Goal: Information Seeking & Learning: Learn about a topic

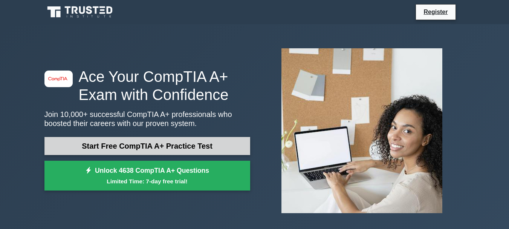
click at [181, 143] on link "Start Free CompTIA A+ Practice Test" at bounding box center [147, 146] width 206 height 18
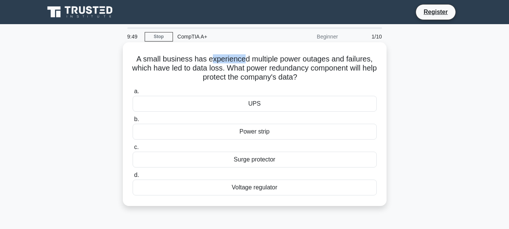
drag, startPoint x: 209, startPoint y: 58, endPoint x: 242, endPoint y: 59, distance: 33.5
click at [242, 59] on h5 "A small business has experienced multiple power outages and failures, which hav…" at bounding box center [254, 68] width 245 height 28
drag, startPoint x: 281, startPoint y: 58, endPoint x: 313, endPoint y: 59, distance: 32.0
click at [313, 59] on h5 "A small business has experienced multiple power outages and failures, which hav…" at bounding box center [254, 68] width 245 height 28
drag, startPoint x: 136, startPoint y: 59, endPoint x: 184, endPoint y: 58, distance: 48.2
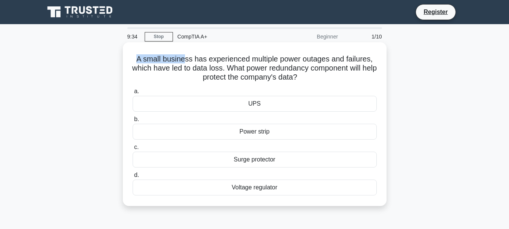
click at [184, 58] on h5 "A small business has experienced multiple power outages and failures, which hav…" at bounding box center [254, 68] width 245 height 28
drag, startPoint x: 265, startPoint y: 58, endPoint x: 337, endPoint y: 56, distance: 72.7
click at [337, 56] on h5 "A small business has experienced multiple power outages and failures, which hav…" at bounding box center [254, 68] width 245 height 28
drag, startPoint x: 359, startPoint y: 61, endPoint x: 381, endPoint y: 53, distance: 23.6
click at [381, 53] on div "A small business has experienced multiple power outages and failures, which hav…" at bounding box center [255, 123] width 258 height 157
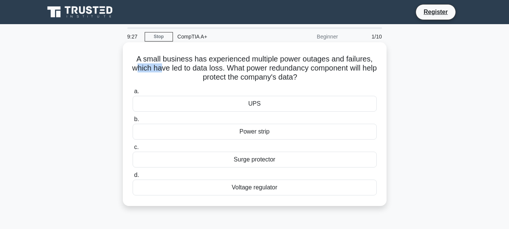
drag, startPoint x: 141, startPoint y: 67, endPoint x: 165, endPoint y: 66, distance: 24.1
click at [165, 66] on h5 "A small business has experienced multiple power outages and failures, which hav…" at bounding box center [254, 68] width 245 height 28
drag, startPoint x: 211, startPoint y: 69, endPoint x: 233, endPoint y: 68, distance: 21.8
click at [233, 68] on h5 "A small business has experienced multiple power outages and failures, which hav…" at bounding box center [254, 68] width 245 height 28
click at [259, 101] on div "UPS" at bounding box center [255, 104] width 244 height 16
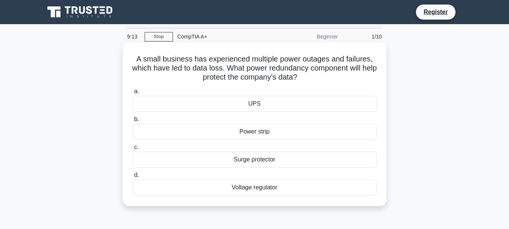
click at [133, 94] on input "a. UPS" at bounding box center [133, 91] width 0 height 5
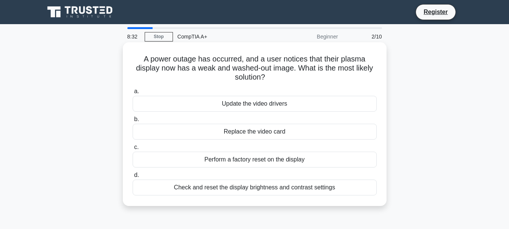
click at [256, 186] on div "Check and reset the display brightness and contrast settings" at bounding box center [255, 187] width 244 height 16
click at [133, 177] on input "d. Check and reset the display brightness and contrast settings" at bounding box center [133, 174] width 0 height 5
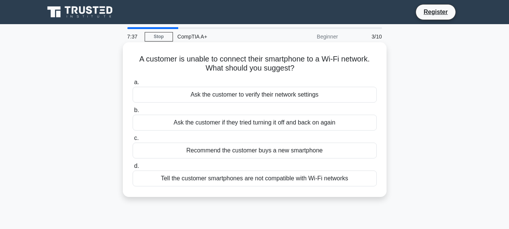
click at [215, 121] on div "Ask the customer if they tried turning it off and back on again" at bounding box center [255, 122] width 244 height 16
click at [133, 113] on input "b. Ask the customer if they tried turning it off and back on again" at bounding box center [133, 110] width 0 height 5
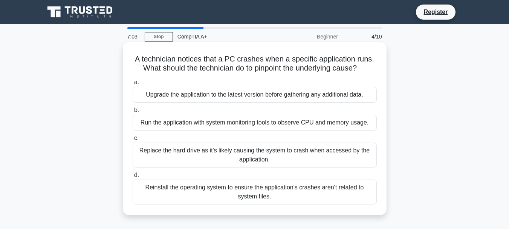
drag, startPoint x: 288, startPoint y: 59, endPoint x: 366, endPoint y: 65, distance: 77.4
click at [366, 65] on h5 "A technician notices that a PC crashes when a specific application runs. What s…" at bounding box center [254, 63] width 245 height 19
click at [233, 74] on div "A technician notices that a PC crashes when a specific application runs. What s…" at bounding box center [255, 128] width 258 height 166
click at [310, 94] on div "Upgrade the application to the latest version before gathering any additional d…" at bounding box center [255, 95] width 244 height 16
click at [133, 85] on input "a. Upgrade the application to the latest version before gathering any additiona…" at bounding box center [133, 82] width 0 height 5
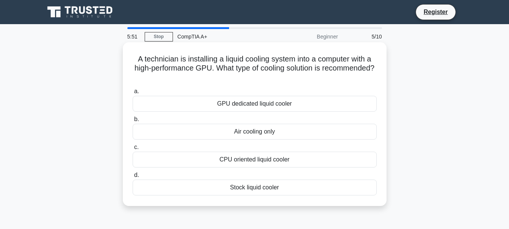
click at [287, 104] on div "GPU dedicated liquid cooler" at bounding box center [255, 104] width 244 height 16
click at [133, 94] on input "a. GPU dedicated liquid cooler" at bounding box center [133, 91] width 0 height 5
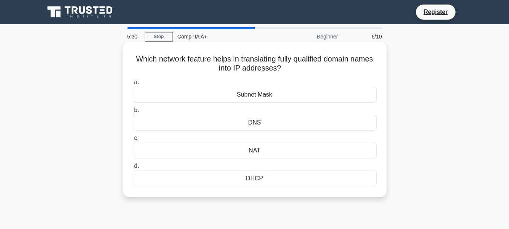
click at [262, 122] on div "DNS" at bounding box center [255, 122] width 244 height 16
click at [133, 113] on input "b. DNS" at bounding box center [133, 110] width 0 height 5
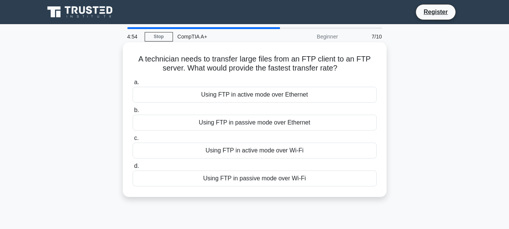
click at [256, 92] on div "Using FTP in active mode over Ethernet" at bounding box center [255, 95] width 244 height 16
click at [133, 85] on input "a. Using FTP in active mode over Ethernet" at bounding box center [133, 82] width 0 height 5
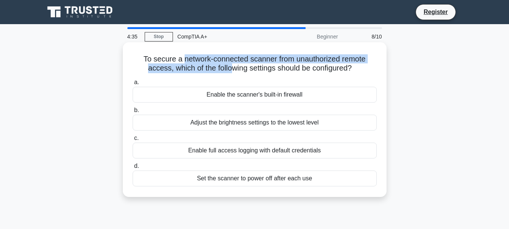
drag, startPoint x: 180, startPoint y: 61, endPoint x: 230, endPoint y: 64, distance: 50.6
click at [230, 64] on h5 "To secure a network-connected scanner from unauthorized remote access, which of…" at bounding box center [254, 63] width 245 height 19
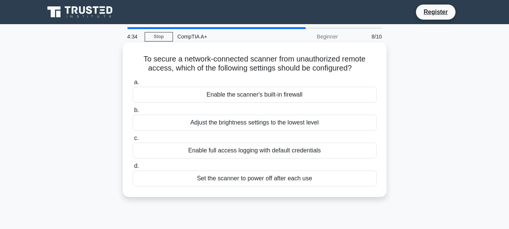
click at [278, 68] on h5 "To secure a network-connected scanner from unauthorized remote access, which of…" at bounding box center [254, 63] width 245 height 19
click at [262, 92] on div "Enable the scanner's built-in firewall" at bounding box center [255, 95] width 244 height 16
click at [133, 85] on input "a. Enable the scanner's built-in firewall" at bounding box center [133, 82] width 0 height 5
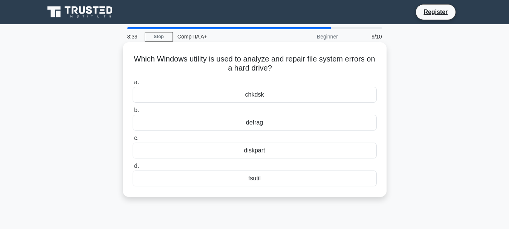
click at [263, 95] on div "chkdsk" at bounding box center [255, 95] width 244 height 16
click at [133, 85] on input "a. chkdsk" at bounding box center [133, 82] width 0 height 5
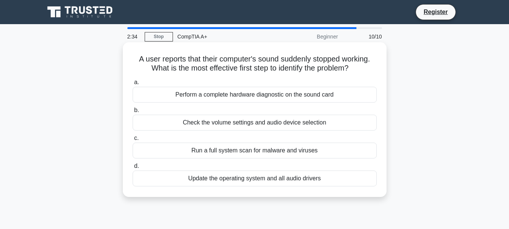
click at [281, 94] on div "Perform a complete hardware diagnostic on the sound card" at bounding box center [255, 95] width 244 height 16
click at [133, 85] on input "a. Perform a complete hardware diagnostic on the sound card" at bounding box center [133, 82] width 0 height 5
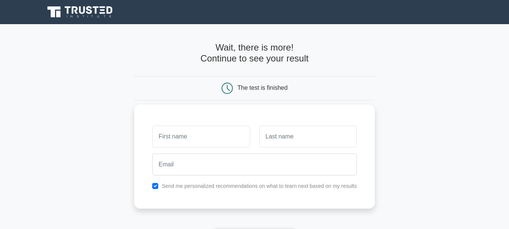
type input "m"
type input "Md."
click at [280, 137] on input "text" at bounding box center [308, 136] width 98 height 22
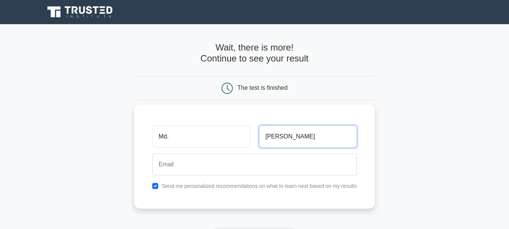
type input "Selim"
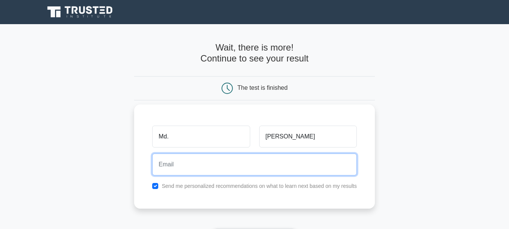
click at [199, 166] on input "email" at bounding box center [254, 164] width 204 height 22
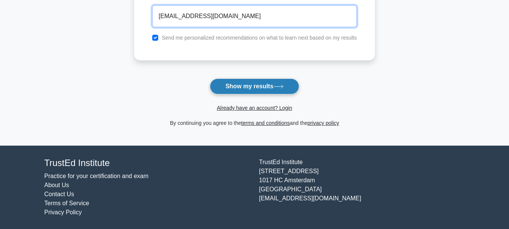
type input "muhammadselim60@gmail.com"
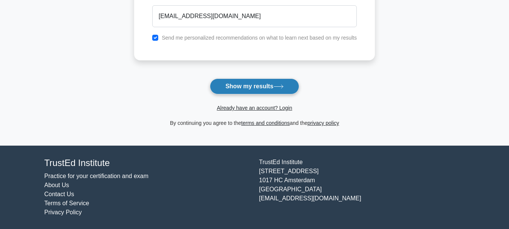
click at [256, 85] on button "Show my results" at bounding box center [254, 86] width 89 height 16
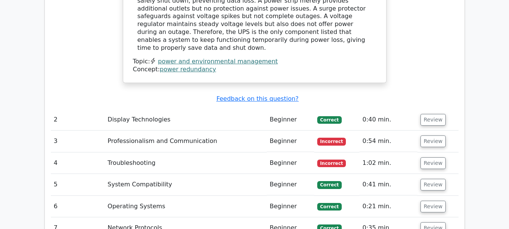
scroll to position [904, 0]
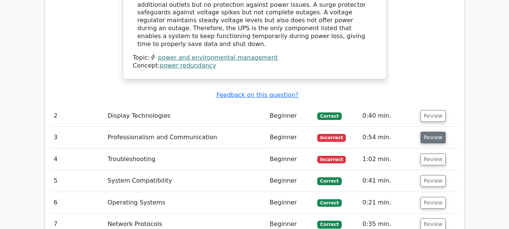
click at [428, 131] on button "Review" at bounding box center [433, 137] width 26 height 12
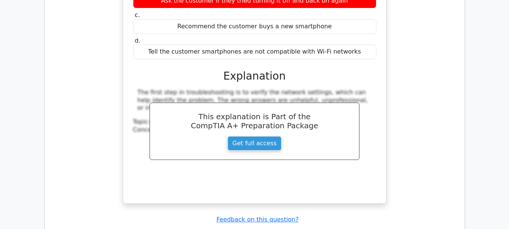
scroll to position [1129, 0]
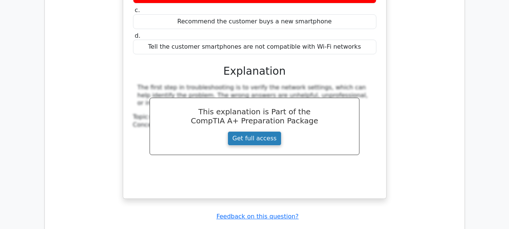
click at [270, 131] on link "Get full access" at bounding box center [254, 138] width 54 height 14
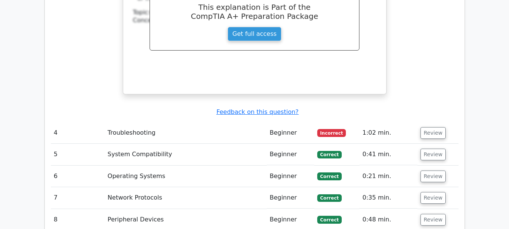
scroll to position [1242, 0]
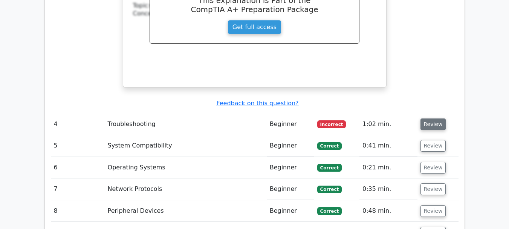
click at [427, 118] on button "Review" at bounding box center [433, 124] width 26 height 12
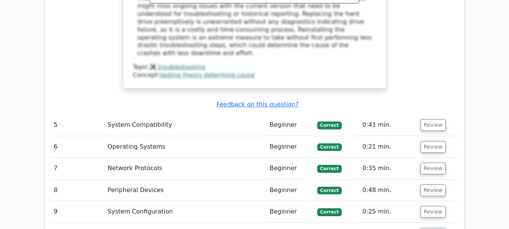
scroll to position [1694, 0]
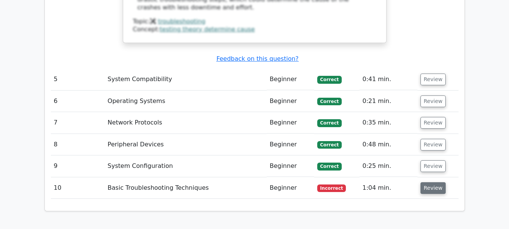
click at [433, 182] on button "Review" at bounding box center [433, 188] width 26 height 12
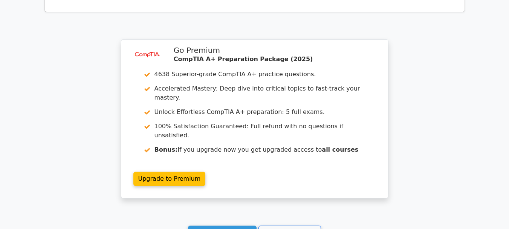
scroll to position [2334, 0]
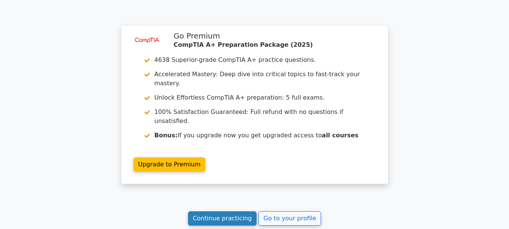
click at [208, 211] on link "Continue practicing" at bounding box center [222, 218] width 69 height 14
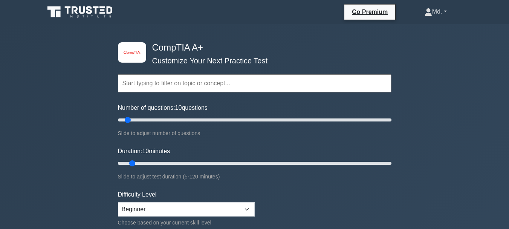
click at [445, 10] on link "Md." at bounding box center [435, 11] width 58 height 15
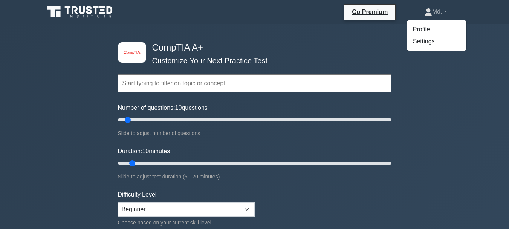
drag, startPoint x: 440, startPoint y: 103, endPoint x: 433, endPoint y: 98, distance: 8.7
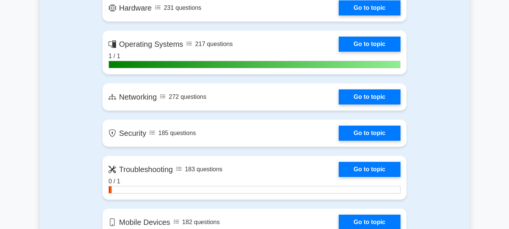
scroll to position [376, 0]
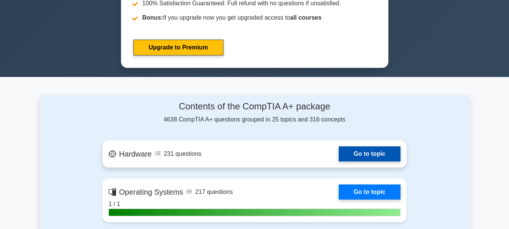
click at [377, 150] on link "Go to topic" at bounding box center [369, 153] width 62 height 15
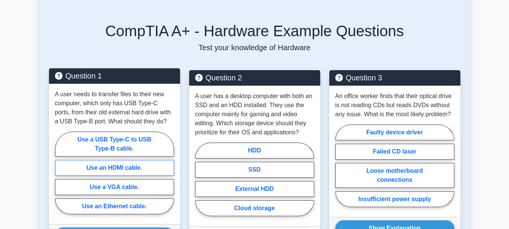
scroll to position [515, 0]
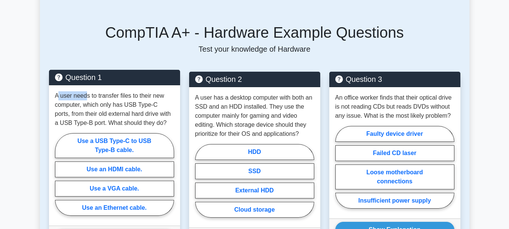
drag, startPoint x: 57, startPoint y: 84, endPoint x: 88, endPoint y: 85, distance: 31.6
click at [87, 91] on p "A user needs to transfer files to their new computer, which only has USB Type-C…" at bounding box center [114, 109] width 119 height 36
drag, startPoint x: 61, startPoint y: 96, endPoint x: 72, endPoint y: 96, distance: 10.9
click at [72, 96] on p "A user needs to transfer files to their new computer, which only has USB Type-C…" at bounding box center [114, 109] width 119 height 36
drag, startPoint x: 89, startPoint y: 96, endPoint x: 113, endPoint y: 94, distance: 24.1
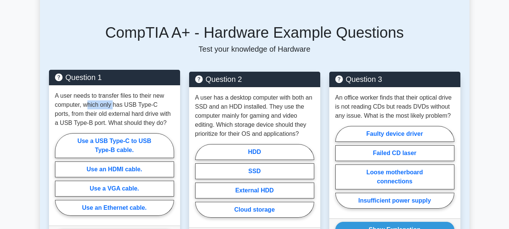
click at [113, 94] on p "A user needs to transfer files to their new computer, which only has USB Type-C…" at bounding box center [114, 109] width 119 height 36
drag, startPoint x: 146, startPoint y: 94, endPoint x: 161, endPoint y: 95, distance: 15.1
click at [161, 95] on p "A user needs to transfer files to their new computer, which only has USB Type-C…" at bounding box center [114, 109] width 119 height 36
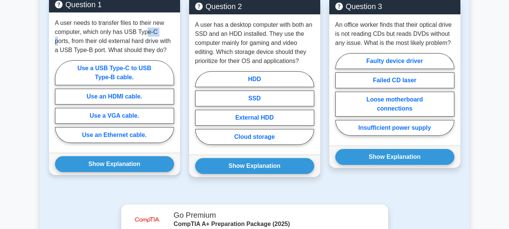
scroll to position [590, 0]
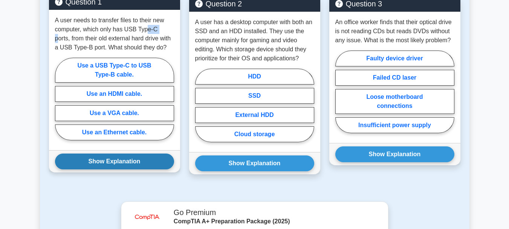
click at [113, 154] on button "Show Explanation" at bounding box center [114, 161] width 119 height 16
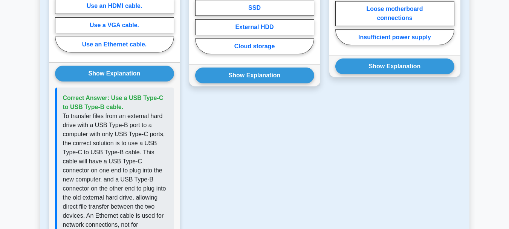
scroll to position [703, 0]
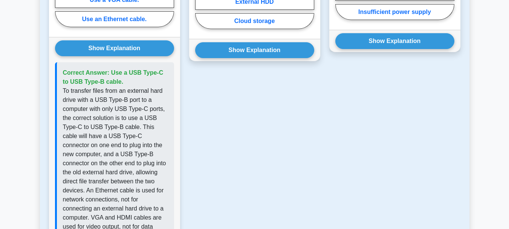
click at [55, 40] on button "Show Explanation" at bounding box center [114, 48] width 119 height 16
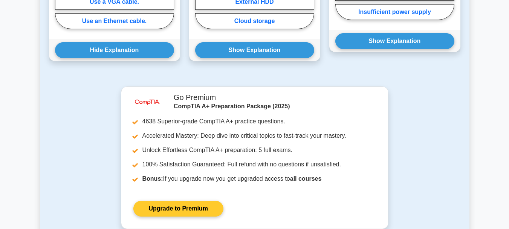
scroll to position [553, 0]
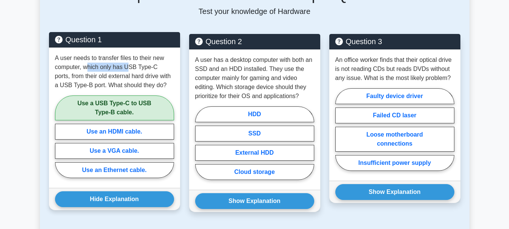
drag, startPoint x: 87, startPoint y: 57, endPoint x: 127, endPoint y: 56, distance: 39.6
click at [127, 56] on p "A user needs to transfer files to their new computer, which only has USB Type-C…" at bounding box center [114, 71] width 119 height 36
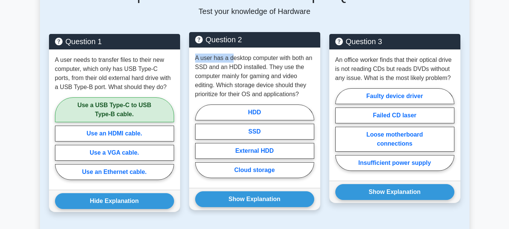
drag, startPoint x: 195, startPoint y: 49, endPoint x: 231, endPoint y: 50, distance: 35.8
click at [231, 53] on p "A user has a desktop computer with both an SSD and an HDD installed. They use t…" at bounding box center [254, 75] width 119 height 45
drag, startPoint x: 244, startPoint y: 85, endPoint x: 275, endPoint y: 84, distance: 31.6
click at [275, 84] on p "A user has a desktop computer with both an SSD and an HDD installed. They use t…" at bounding box center [254, 75] width 119 height 45
click at [276, 89] on p "A user has a desktop computer with both an SSD and an HDD installed. They use t…" at bounding box center [254, 75] width 119 height 45
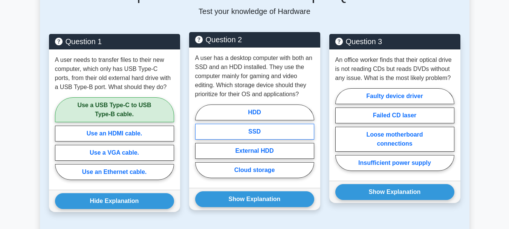
click at [262, 123] on label "SSD" at bounding box center [254, 131] width 119 height 16
click at [200, 141] on input "SSD" at bounding box center [197, 143] width 5 height 5
radio input "true"
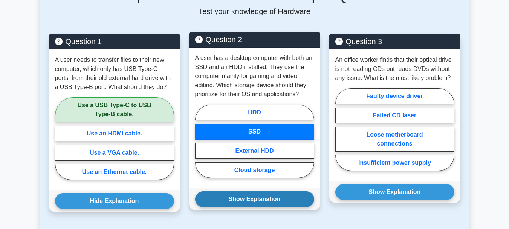
click at [265, 191] on button "Show Explanation" at bounding box center [254, 199] width 119 height 16
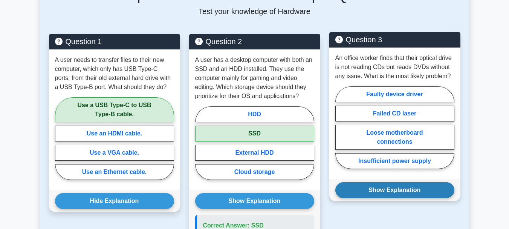
click at [397, 182] on button "Show Explanation" at bounding box center [394, 190] width 119 height 16
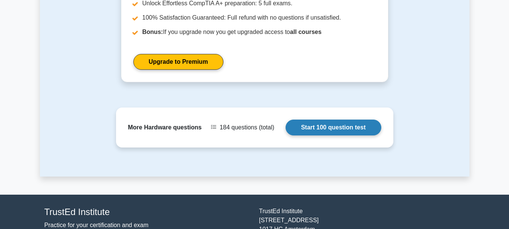
scroll to position [1099, 0]
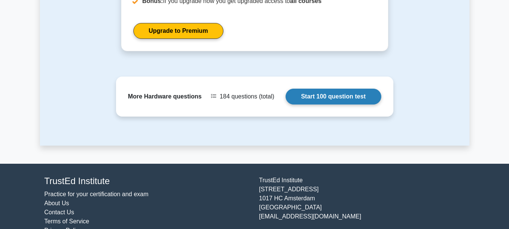
click at [285, 88] on link "Start 100 question test" at bounding box center [333, 96] width 96 height 16
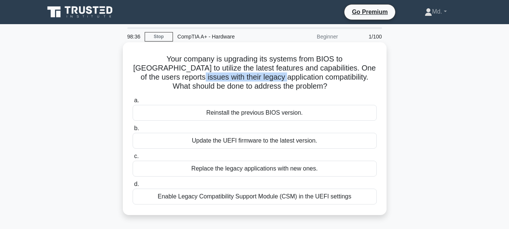
drag, startPoint x: 134, startPoint y: 78, endPoint x: 220, endPoint y: 81, distance: 85.5
click at [220, 81] on h5 "Your company is upgrading its systems from BIOS to UEFI to utilize the latest f…" at bounding box center [254, 72] width 245 height 37
drag, startPoint x: 217, startPoint y: 166, endPoint x: 216, endPoint y: 162, distance: 4.6
click at [216, 162] on div "Replace the legacy applications with new ones." at bounding box center [255, 168] width 244 height 16
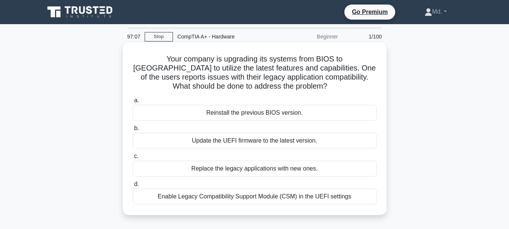
click at [133, 158] on input "c. Replace the legacy applications with new ones." at bounding box center [133, 156] width 0 height 5
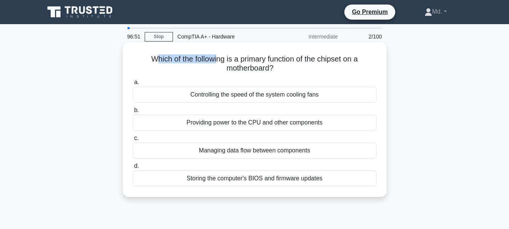
drag, startPoint x: 152, startPoint y: 59, endPoint x: 214, endPoint y: 62, distance: 62.2
click at [214, 62] on h5 "Which of the following is a primary function of the chipset on a motherboard? .…" at bounding box center [254, 63] width 245 height 19
click at [289, 65] on h5 "Which of the following is a primary function of the chipset on a motherboard? .…" at bounding box center [254, 63] width 245 height 19
click at [258, 149] on div "Managing data flow between components" at bounding box center [255, 150] width 244 height 16
click at [133, 140] on input "c. Managing data flow between components" at bounding box center [133, 138] width 0 height 5
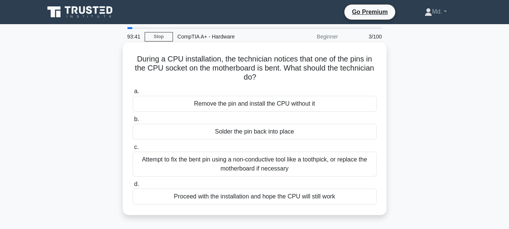
click at [249, 159] on div "Attempt to fix the bent pin using a non-conductive tool like a toothpick, or re…" at bounding box center [255, 163] width 244 height 25
click at [133, 149] on input "c. Attempt to fix the bent pin using a non-conductive tool like a toothpick, or…" at bounding box center [133, 147] width 0 height 5
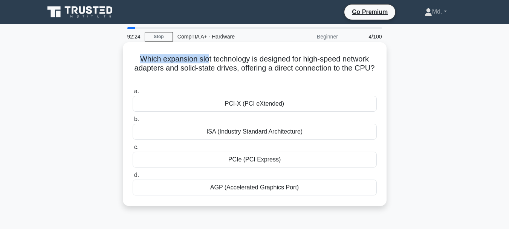
drag, startPoint x: 137, startPoint y: 59, endPoint x: 206, endPoint y: 59, distance: 68.9
click at [206, 59] on h5 "Which expansion slot technology is designed for high-speed network adapters and…" at bounding box center [254, 68] width 245 height 28
click at [207, 69] on h5 "Which expansion slot technology is designed for high-speed network adapters and…" at bounding box center [254, 68] width 245 height 28
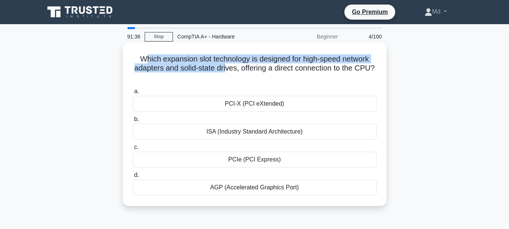
drag, startPoint x: 140, startPoint y: 58, endPoint x: 235, endPoint y: 71, distance: 95.1
click at [235, 71] on h5 "Which expansion slot technology is designed for high-speed network adapters and…" at bounding box center [254, 68] width 245 height 28
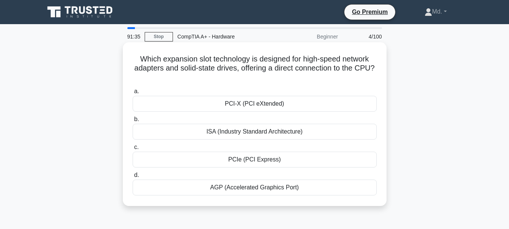
click at [237, 78] on h5 "Which expansion slot technology is designed for high-speed network adapters and…" at bounding box center [254, 68] width 245 height 28
click at [243, 159] on div "PCIe (PCI Express)" at bounding box center [255, 159] width 244 height 16
click at [133, 149] on input "c. PCIe (PCI Express)" at bounding box center [133, 147] width 0 height 5
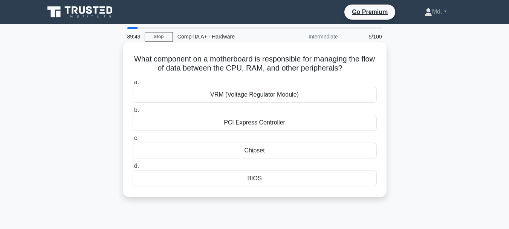
click at [250, 150] on div "Chipset" at bounding box center [255, 150] width 244 height 16
click at [133, 140] on input "c. Chipset" at bounding box center [133, 138] width 0 height 5
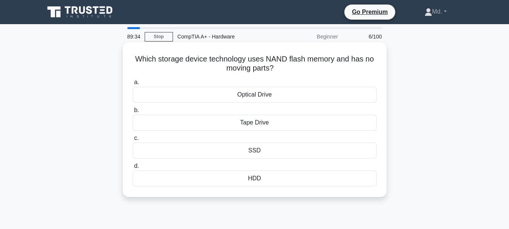
click at [258, 152] on div "SSD" at bounding box center [255, 150] width 244 height 16
click at [133, 140] on input "c. SSD" at bounding box center [133, 138] width 0 height 5
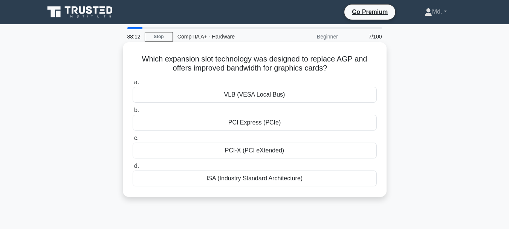
click at [255, 122] on div "PCI Express (PCIe)" at bounding box center [255, 122] width 244 height 16
click at [133, 113] on input "b. PCI Express (PCIe)" at bounding box center [133, 110] width 0 height 5
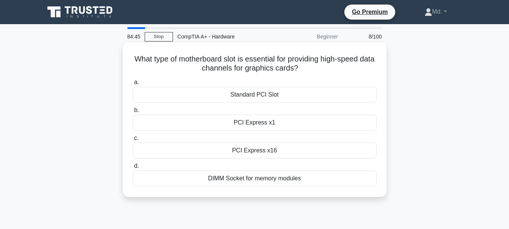
click at [262, 121] on div "PCI Express x1" at bounding box center [255, 122] width 244 height 16
click at [133, 113] on input "b. PCI Express x1" at bounding box center [133, 110] width 0 height 5
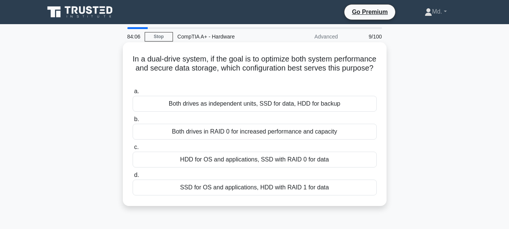
click at [225, 188] on div "SSD for OS and applications, HDD with RAID 1 for data" at bounding box center [255, 187] width 244 height 16
click at [133, 177] on input "d. SSD for OS and applications, HDD with RAID 1 for data" at bounding box center [133, 174] width 0 height 5
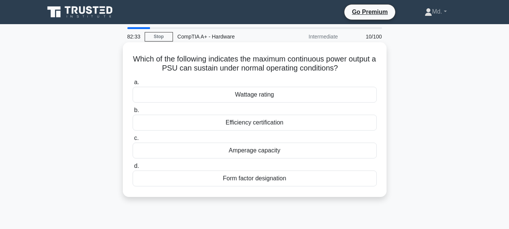
click at [250, 123] on div "Efficiency certification" at bounding box center [255, 122] width 244 height 16
click at [133, 113] on input "b. Efficiency certification" at bounding box center [133, 110] width 0 height 5
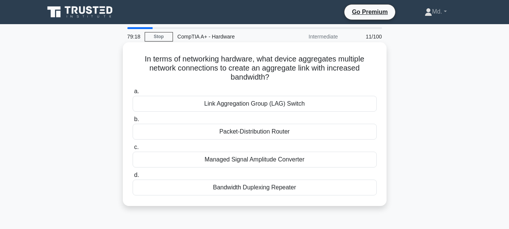
click at [232, 104] on div "Link Aggregation Group (LAG) Switch" at bounding box center [255, 104] width 244 height 16
click at [133, 94] on input "a. Link Aggregation Group (LAG) Switch" at bounding box center [133, 91] width 0 height 5
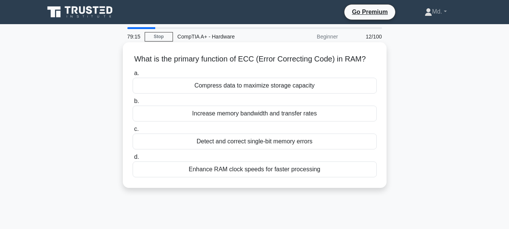
click at [246, 108] on div "Increase memory bandwidth and transfer rates" at bounding box center [255, 113] width 244 height 16
click at [133, 104] on input "b. Increase memory bandwidth and transfer rates" at bounding box center [133, 101] width 0 height 5
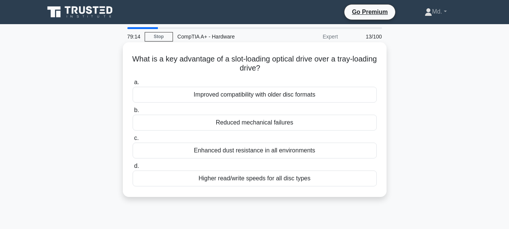
click at [227, 152] on div "Enhanced dust resistance in all environments" at bounding box center [255, 150] width 244 height 16
click at [133, 140] on input "c. Enhanced dust resistance in all environments" at bounding box center [133, 138] width 0 height 5
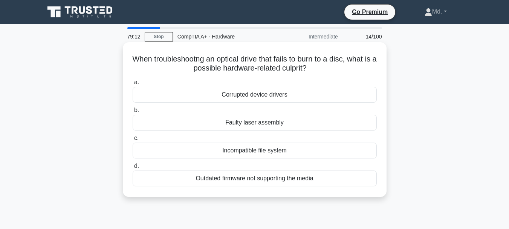
click at [258, 149] on div "Incompatible file system" at bounding box center [255, 150] width 244 height 16
click at [133, 140] on input "c. Incompatible file system" at bounding box center [133, 138] width 0 height 5
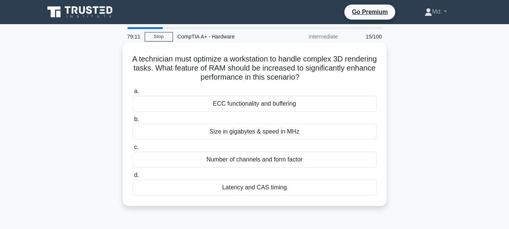
click at [259, 184] on div "Latency and CAS timing" at bounding box center [255, 187] width 244 height 16
click at [133, 177] on input "d. Latency and CAS timing" at bounding box center [133, 174] width 0 height 5
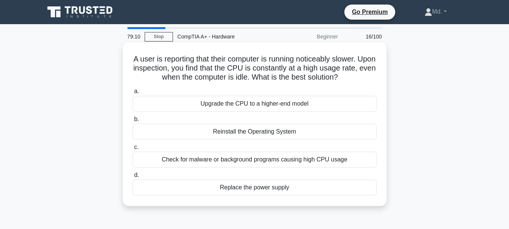
click at [245, 130] on div "Reinstall the Operating System" at bounding box center [255, 131] width 244 height 16
click at [133, 122] on input "b. Reinstall the Operating System" at bounding box center [133, 119] width 0 height 5
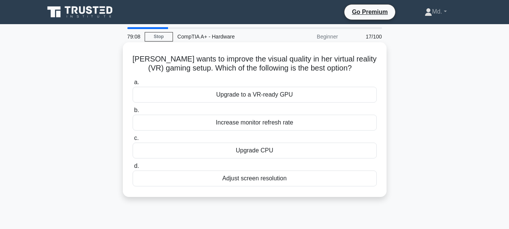
click at [250, 151] on div "Upgrade CPU" at bounding box center [255, 150] width 244 height 16
click at [133, 140] on input "c. Upgrade CPU" at bounding box center [133, 138] width 0 height 5
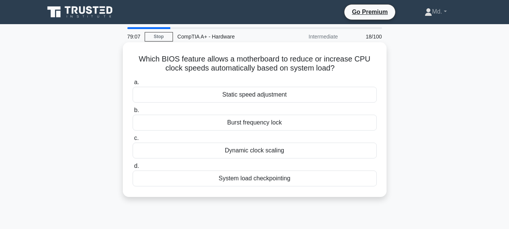
click at [253, 177] on div "System load checkpointing" at bounding box center [255, 178] width 244 height 16
click at [133, 168] on input "d. System load checkpointing" at bounding box center [133, 165] width 0 height 5
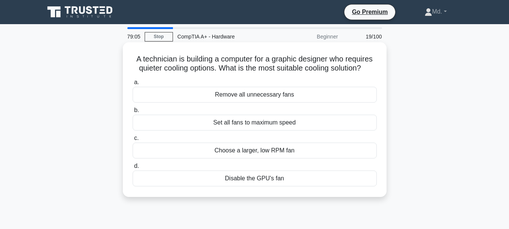
click at [254, 123] on div "Set all fans to maximum speed" at bounding box center [255, 122] width 244 height 16
click at [133, 113] on input "b. Set all fans to maximum speed" at bounding box center [133, 110] width 0 height 5
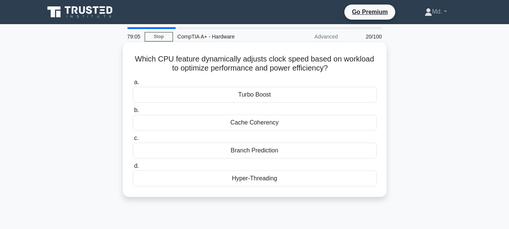
click at [248, 120] on div "Cache Coherency" at bounding box center [255, 122] width 244 height 16
click at [133, 113] on input "b. Cache Coherency" at bounding box center [133, 110] width 0 height 5
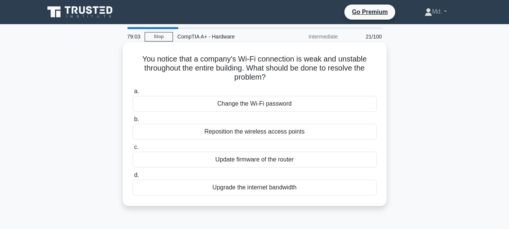
click at [236, 160] on div "Update firmware of the router" at bounding box center [255, 159] width 244 height 16
click at [133, 149] on input "c. Update firmware of the router" at bounding box center [133, 147] width 0 height 5
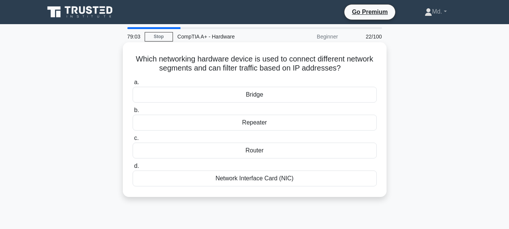
click at [238, 178] on div "Network Interface Card (NIC)" at bounding box center [255, 178] width 244 height 16
click at [133, 168] on input "d. Network Interface Card (NIC)" at bounding box center [133, 165] width 0 height 5
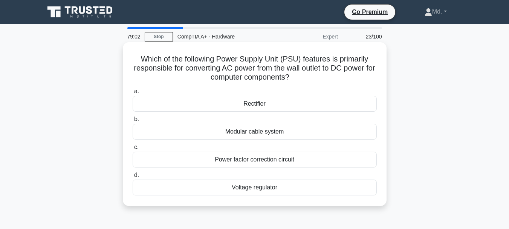
click at [241, 133] on div "Modular cable system" at bounding box center [255, 131] width 244 height 16
click at [133, 122] on input "b. Modular cable system" at bounding box center [133, 119] width 0 height 5
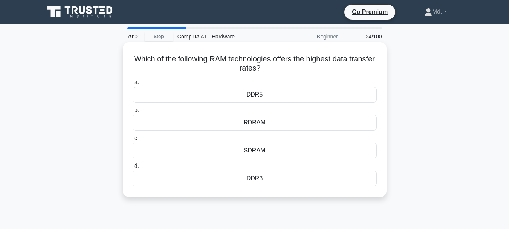
click at [255, 94] on div "DDR5" at bounding box center [255, 95] width 244 height 16
click at [133, 85] on input "a. DDR5" at bounding box center [133, 82] width 0 height 5
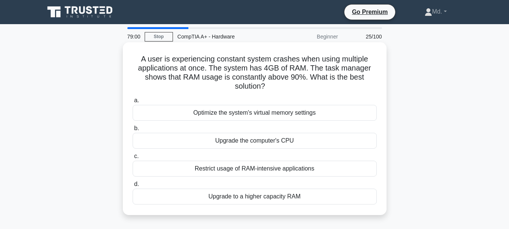
click at [255, 167] on div "Restrict usage of RAM-intensive applications" at bounding box center [255, 168] width 244 height 16
click at [133, 158] on input "c. Restrict usage of RAM-intensive applications" at bounding box center [133, 156] width 0 height 5
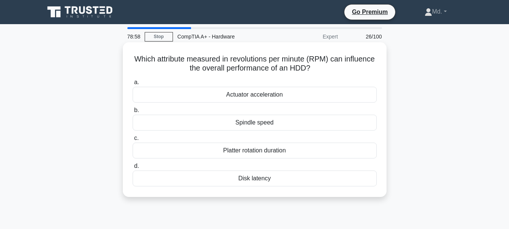
click at [253, 178] on div "Disk latency" at bounding box center [255, 178] width 244 height 16
click at [133, 168] on input "d. Disk latency" at bounding box center [133, 165] width 0 height 5
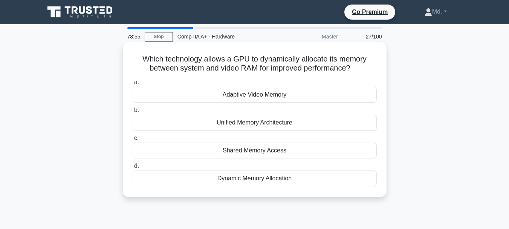
click at [244, 91] on div "Adaptive Video Memory" at bounding box center [255, 95] width 244 height 16
click at [133, 85] on input "a. Adaptive Video Memory" at bounding box center [133, 82] width 0 height 5
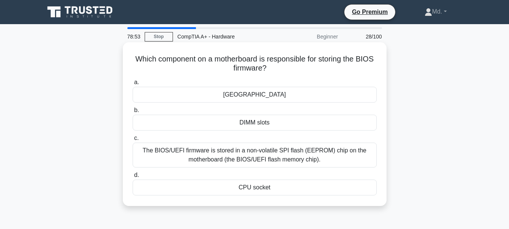
click at [259, 123] on div "DIMM slots" at bounding box center [255, 122] width 244 height 16
click at [133, 113] on input "b. DIMM slots" at bounding box center [133, 110] width 0 height 5
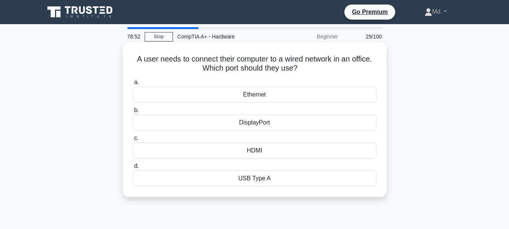
click at [254, 93] on div "Ethernet" at bounding box center [255, 95] width 244 height 16
click at [133, 85] on input "a. Ethernet" at bounding box center [133, 82] width 0 height 5
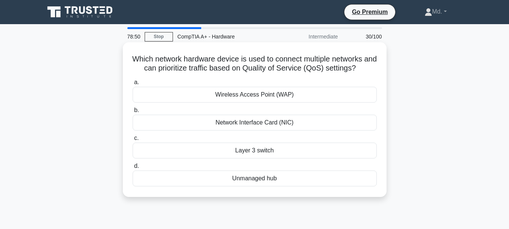
click at [263, 147] on div "Layer 3 switch" at bounding box center [255, 150] width 244 height 16
click at [133, 140] on input "c. Layer 3 switch" at bounding box center [133, 138] width 0 height 5
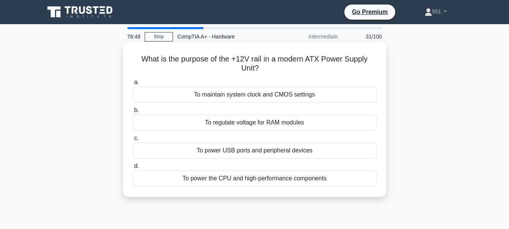
click at [240, 148] on div "To power USB ports and peripheral devices" at bounding box center [255, 150] width 244 height 16
click at [133, 140] on input "c. To power USB ports and peripheral devices" at bounding box center [133, 138] width 0 height 5
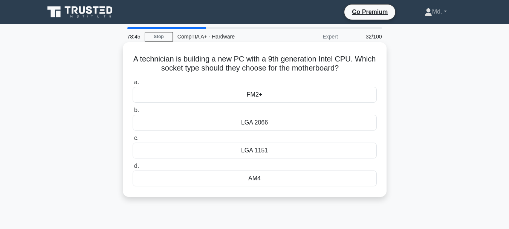
click at [260, 122] on div "LGA 2066" at bounding box center [255, 122] width 244 height 16
click at [133, 113] on input "b. LGA 2066" at bounding box center [133, 110] width 0 height 5
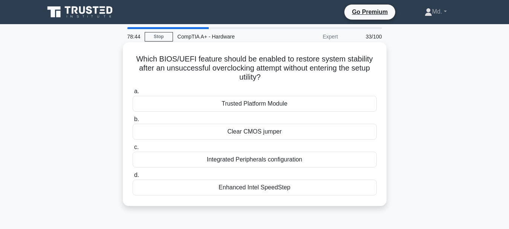
click at [244, 131] on div "Clear CMOS jumper" at bounding box center [255, 131] width 244 height 16
click at [133, 122] on input "b. Clear CMOS jumper" at bounding box center [133, 119] width 0 height 5
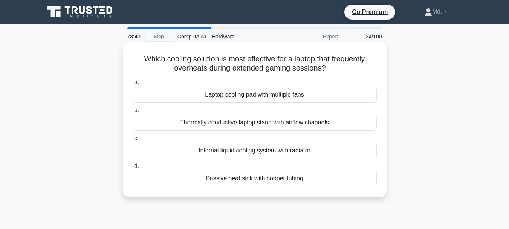
click at [211, 181] on div "Passive heat sink with copper tubing" at bounding box center [255, 178] width 244 height 16
click at [133, 168] on input "d. Passive heat sink with copper tubing" at bounding box center [133, 165] width 0 height 5
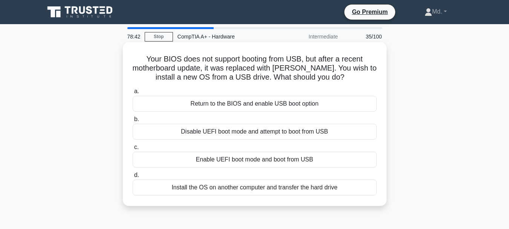
click at [197, 107] on div "Return to the BIOS and enable USB boot option" at bounding box center [255, 104] width 244 height 16
click at [133, 94] on input "a. Return to the BIOS and enable USB boot option" at bounding box center [133, 91] width 0 height 5
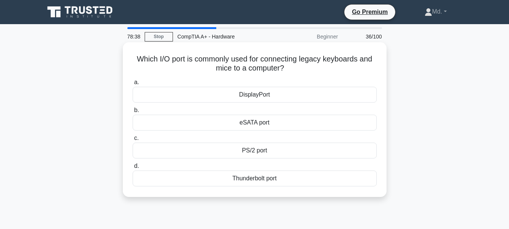
click at [265, 150] on div "PS/2 port" at bounding box center [255, 150] width 244 height 16
click at [133, 140] on input "c. PS/2 port" at bounding box center [133, 138] width 0 height 5
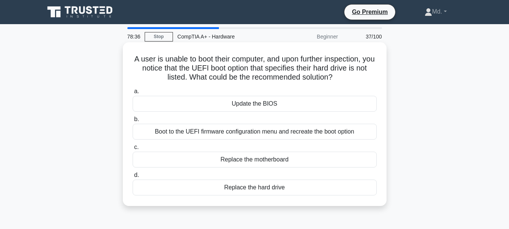
click at [252, 107] on div "Update the BIOS" at bounding box center [255, 104] width 244 height 16
click at [133, 94] on input "a. Update the BIOS" at bounding box center [133, 91] width 0 height 5
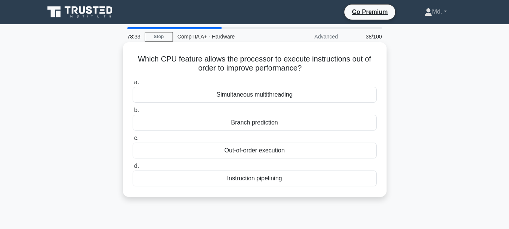
click at [259, 176] on div "Instruction pipelining" at bounding box center [255, 178] width 244 height 16
click at [133, 168] on input "d. Instruction pipelining" at bounding box center [133, 165] width 0 height 5
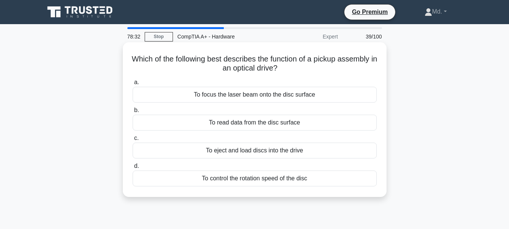
click at [250, 146] on div "To eject and load discs into the drive" at bounding box center [255, 150] width 244 height 16
click at [133, 140] on input "c. To eject and load discs into the drive" at bounding box center [133, 138] width 0 height 5
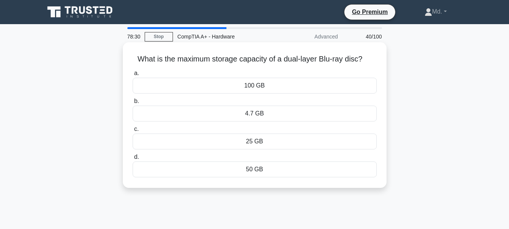
click at [249, 115] on div "4.7 GB" at bounding box center [255, 113] width 244 height 16
click at [133, 104] on input "b. 4.7 GB" at bounding box center [133, 101] width 0 height 5
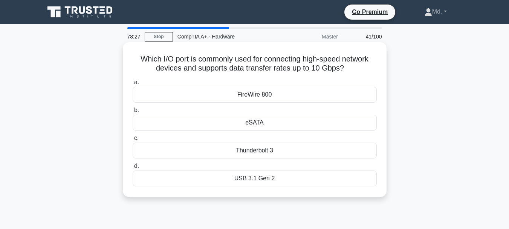
click at [257, 120] on div "eSATA" at bounding box center [255, 122] width 244 height 16
click at [133, 113] on input "b. eSATA" at bounding box center [133, 110] width 0 height 5
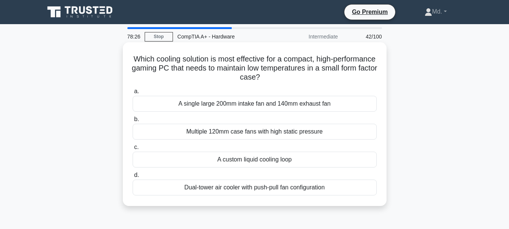
click at [256, 161] on div "A custom liquid cooling loop" at bounding box center [255, 159] width 244 height 16
click at [133, 149] on input "c. A custom liquid cooling loop" at bounding box center [133, 147] width 0 height 5
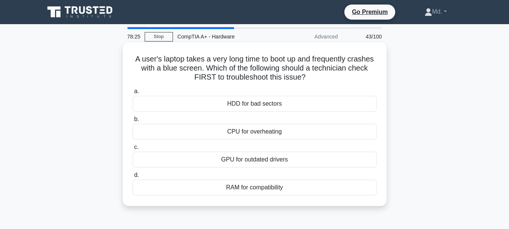
click at [258, 192] on div "RAM for compatibility" at bounding box center [255, 187] width 244 height 16
click at [133, 177] on input "d. RAM for compatibility" at bounding box center [133, 174] width 0 height 5
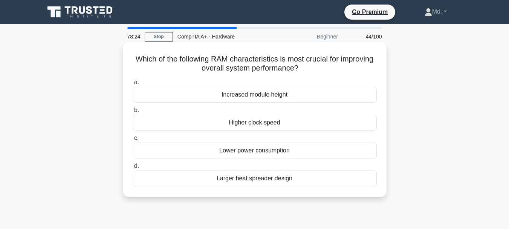
click at [252, 152] on div "Lower power consumption" at bounding box center [255, 150] width 244 height 16
click at [133, 140] on input "c. Lower power consumption" at bounding box center [133, 138] width 0 height 5
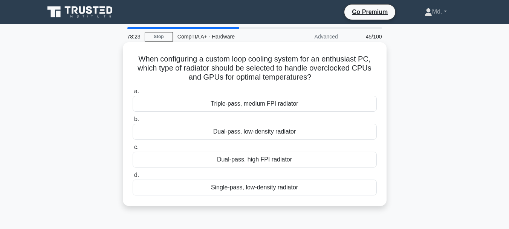
click at [238, 133] on div "Dual-pass, low-density radiator" at bounding box center [255, 131] width 244 height 16
click at [133, 122] on input "b. Dual-pass, low-density radiator" at bounding box center [133, 119] width 0 height 5
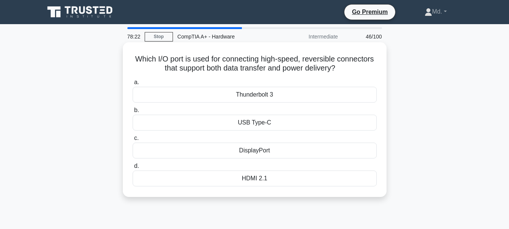
click at [249, 123] on div "USB Type-C" at bounding box center [255, 122] width 244 height 16
click at [133, 113] on input "b. USB Type-C" at bounding box center [133, 110] width 0 height 5
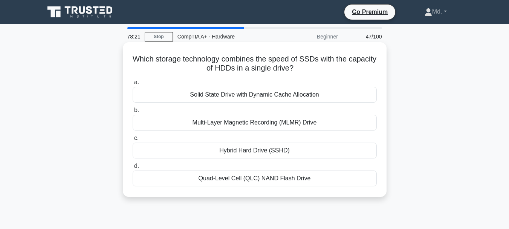
click at [239, 153] on div "Hybrid Hard Drive (SSHD)" at bounding box center [255, 150] width 244 height 16
click at [133, 140] on input "c. Hybrid Hard Drive (SSHD)" at bounding box center [133, 138] width 0 height 5
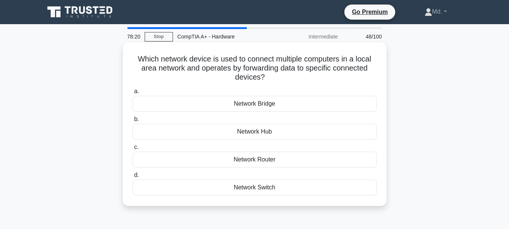
click at [245, 159] on div "Network Router" at bounding box center [255, 159] width 244 height 16
click at [133, 149] on input "c. Network Router" at bounding box center [133, 147] width 0 height 5
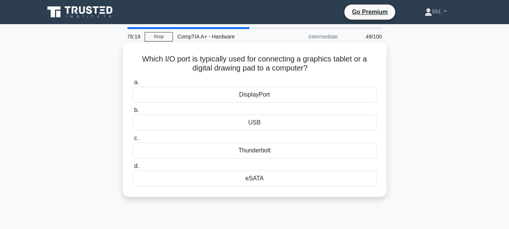
click at [256, 94] on div "DisplayPort" at bounding box center [255, 95] width 244 height 16
click at [133, 85] on input "a. DisplayPort" at bounding box center [133, 82] width 0 height 5
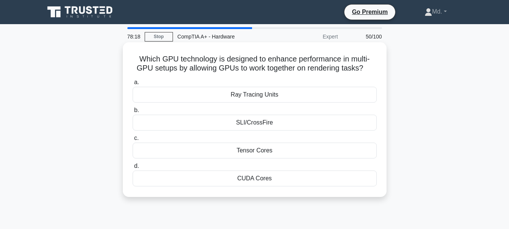
click at [250, 149] on div "Tensor Cores" at bounding box center [255, 150] width 244 height 16
click at [133, 140] on input "c. Tensor Cores" at bounding box center [133, 138] width 0 height 5
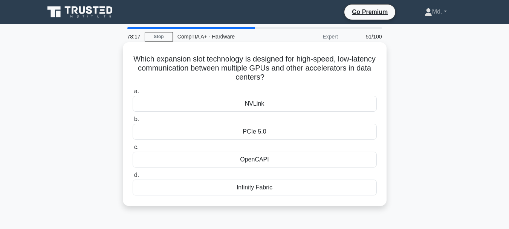
click at [253, 103] on div "NVLink" at bounding box center [255, 104] width 244 height 16
click at [133, 94] on input "a. NVLink" at bounding box center [133, 91] width 0 height 5
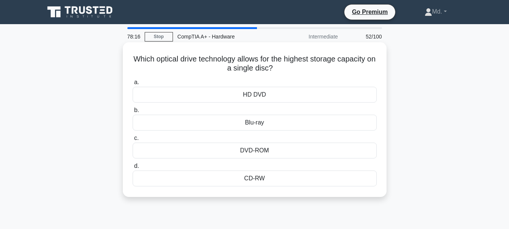
click at [260, 181] on div "CD-RW" at bounding box center [255, 178] width 244 height 16
click at [133, 168] on input "d. CD-RW" at bounding box center [133, 165] width 0 height 5
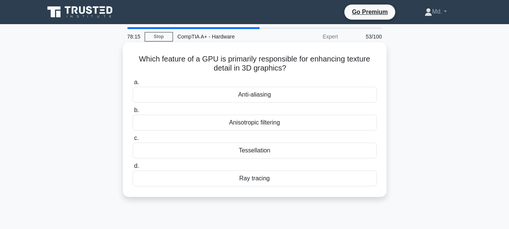
click at [262, 123] on div "Anisotropic filtering" at bounding box center [255, 122] width 244 height 16
click at [133, 113] on input "b. Anisotropic filtering" at bounding box center [133, 110] width 0 height 5
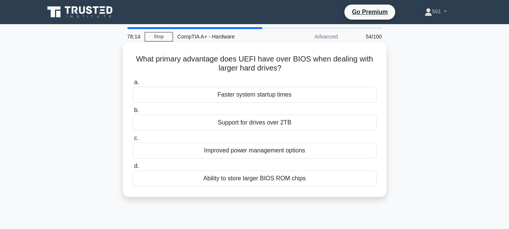
click at [266, 179] on div "Ability to store larger BIOS ROM chips" at bounding box center [255, 178] width 244 height 16
click at [133, 168] on input "d. Ability to store larger BIOS ROM chips" at bounding box center [133, 165] width 0 height 5
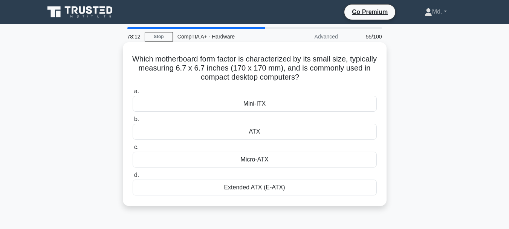
click at [253, 130] on div "ATX" at bounding box center [255, 131] width 244 height 16
click at [133, 122] on input "b. ATX" at bounding box center [133, 119] width 0 height 5
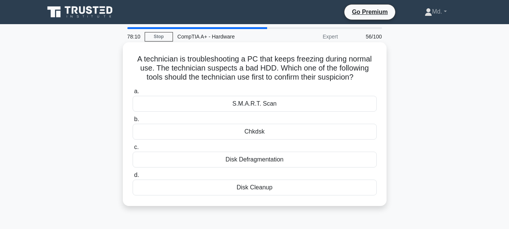
click at [262, 187] on div "Disk Cleanup" at bounding box center [255, 187] width 244 height 16
click at [133, 177] on input "d. Disk Cleanup" at bounding box center [133, 174] width 0 height 5
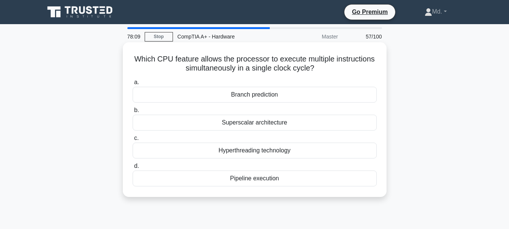
click at [244, 148] on div "Hyperthreading technology" at bounding box center [255, 150] width 244 height 16
click at [133, 140] on input "c. Hyperthreading technology" at bounding box center [133, 138] width 0 height 5
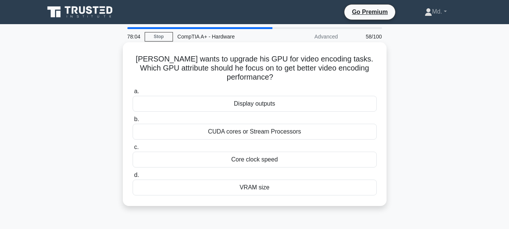
click at [264, 186] on div "VRAM size" at bounding box center [255, 187] width 244 height 16
click at [133, 177] on input "d. VRAM size" at bounding box center [133, 174] width 0 height 5
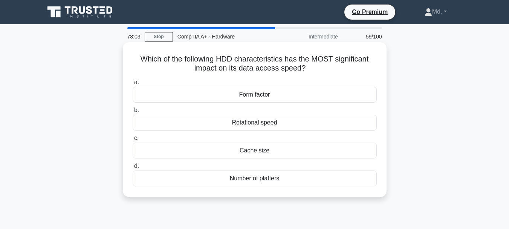
click at [260, 154] on div "Cache size" at bounding box center [255, 150] width 244 height 16
click at [133, 140] on input "c. Cache size" at bounding box center [133, 138] width 0 height 5
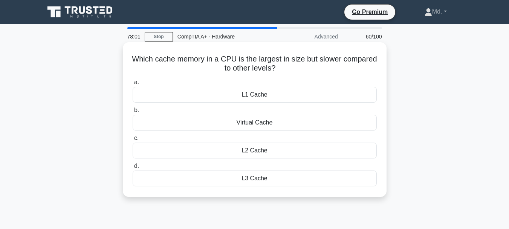
click at [258, 124] on div "Virtual Cache" at bounding box center [255, 122] width 244 height 16
click at [133, 113] on input "b. Virtual Cache" at bounding box center [133, 110] width 0 height 5
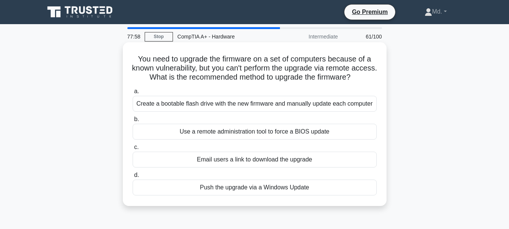
click at [243, 134] on div "Use a remote administration tool to force a BIOS update" at bounding box center [255, 131] width 244 height 16
click at [133, 122] on input "b. Use a remote administration tool to force a BIOS update" at bounding box center [133, 119] width 0 height 5
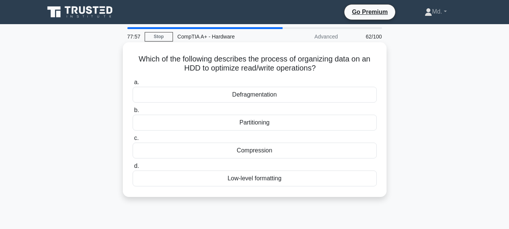
click at [254, 151] on div "Compression" at bounding box center [255, 150] width 244 height 16
click at [133, 140] on input "c. Compression" at bounding box center [133, 138] width 0 height 5
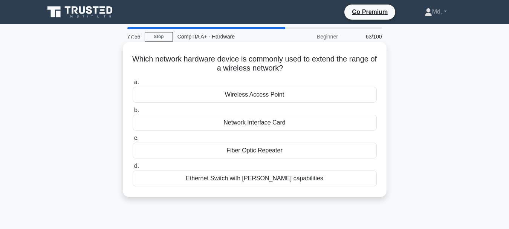
click at [257, 113] on label "b. Network Interface Card" at bounding box center [255, 117] width 244 height 25
click at [133, 113] on input "b. Network Interface Card" at bounding box center [133, 110] width 0 height 5
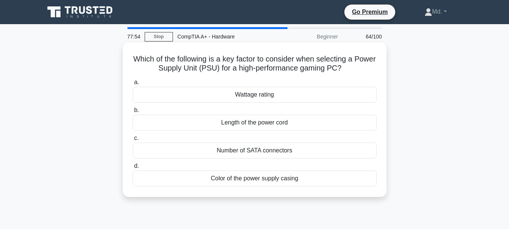
click at [258, 178] on div "Color of the power supply casing" at bounding box center [255, 178] width 244 height 16
click at [133, 168] on input "d. Color of the power supply casing" at bounding box center [133, 165] width 0 height 5
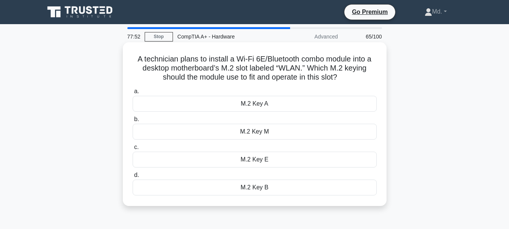
click at [256, 107] on div "M.2 Key A" at bounding box center [255, 104] width 244 height 16
click at [133, 94] on input "a. M.2 Key A" at bounding box center [133, 91] width 0 height 5
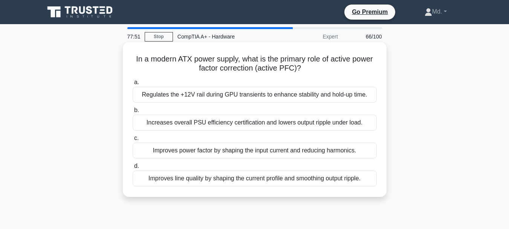
click at [259, 180] on div "Improves line quality by shaping the current profile and smoothing output rippl…" at bounding box center [255, 178] width 244 height 16
click at [133, 168] on input "d. Improves line quality by shaping the current profile and smoothing output ri…" at bounding box center [133, 165] width 0 height 5
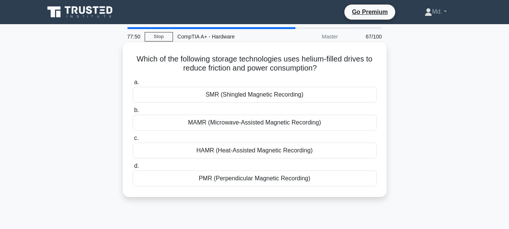
click at [249, 152] on div "HAMR (Heat-Assisted Magnetic Recording)" at bounding box center [255, 150] width 244 height 16
click at [133, 140] on input "c. HAMR (Heat-Assisted Magnetic Recording)" at bounding box center [133, 138] width 0 height 5
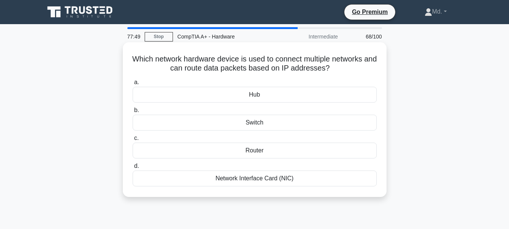
click at [254, 97] on div "Hub" at bounding box center [255, 95] width 244 height 16
click at [133, 85] on input "a. Hub" at bounding box center [133, 82] width 0 height 5
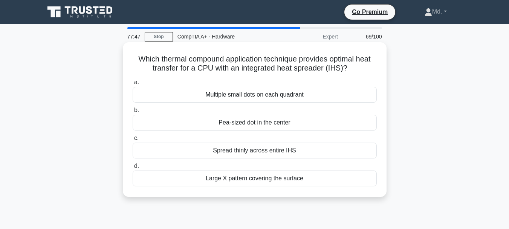
click at [253, 123] on div "Pea-sized dot in the center" at bounding box center [255, 122] width 244 height 16
click at [133, 113] on input "b. Pea-sized dot in the center" at bounding box center [133, 110] width 0 height 5
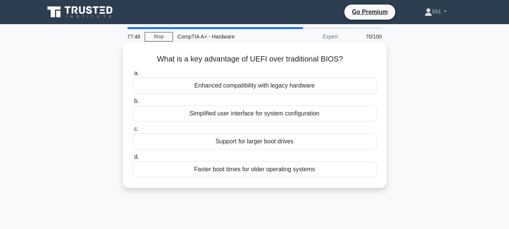
click at [253, 143] on div "Support for larger boot drives" at bounding box center [255, 141] width 244 height 16
click at [133, 131] on input "c. Support for larger boot drives" at bounding box center [133, 128] width 0 height 5
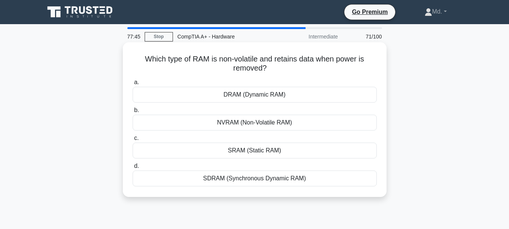
click at [253, 177] on div "SDRAM (Synchronous Dynamic RAM)" at bounding box center [255, 178] width 244 height 16
click at [133, 168] on input "d. SDRAM (Synchronous Dynamic RAM)" at bounding box center [133, 165] width 0 height 5
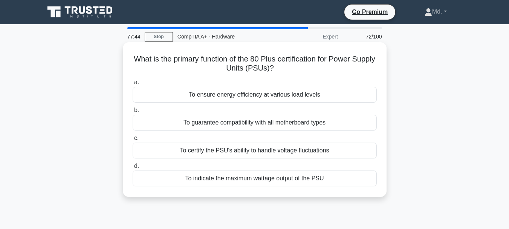
click at [241, 122] on div "To guarantee compatibility with all motherboard types" at bounding box center [255, 122] width 244 height 16
click at [133, 113] on input "b. To guarantee compatibility with all motherboard types" at bounding box center [133, 110] width 0 height 5
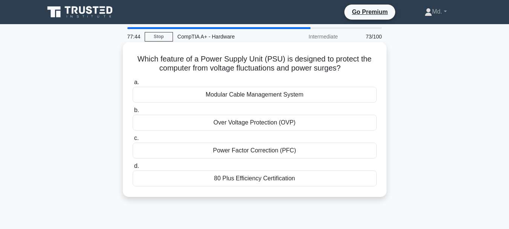
click at [247, 92] on div "Modular Cable Management System" at bounding box center [255, 95] width 244 height 16
click at [133, 85] on input "a. Modular Cable Management System" at bounding box center [133, 82] width 0 height 5
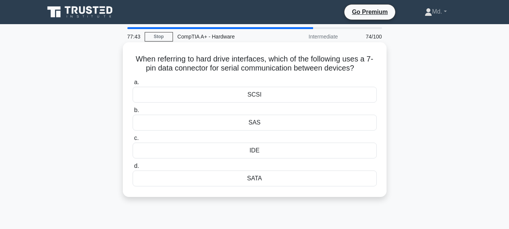
click at [251, 150] on div "IDE" at bounding box center [255, 150] width 244 height 16
click at [133, 140] on input "c. IDE" at bounding box center [133, 138] width 0 height 5
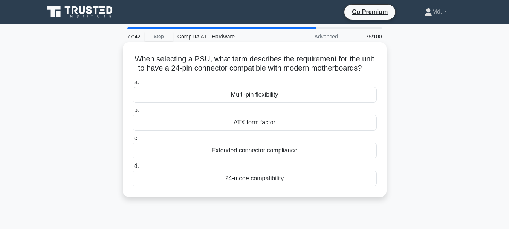
click at [251, 180] on div "24-mode compatibility" at bounding box center [255, 178] width 244 height 16
click at [133, 168] on input "d. 24-mode compatibility" at bounding box center [133, 165] width 0 height 5
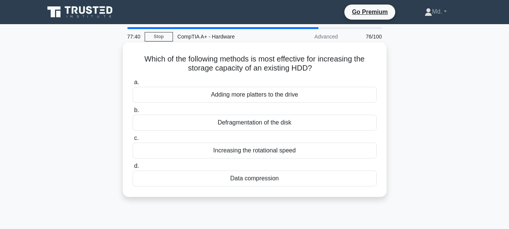
click at [253, 94] on div "Adding more platters to the drive" at bounding box center [255, 95] width 244 height 16
click at [133, 85] on input "a. Adding more platters to the drive" at bounding box center [133, 82] width 0 height 5
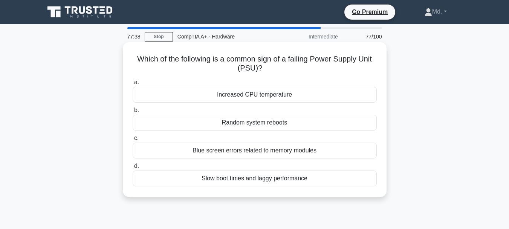
click at [255, 179] on div "Slow boot times and laggy performance" at bounding box center [255, 178] width 244 height 16
click at [133, 168] on input "d. Slow boot times and laggy performance" at bounding box center [133, 165] width 0 height 5
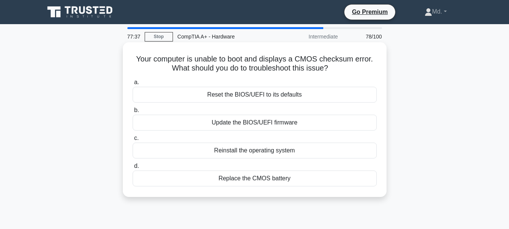
click at [251, 154] on div "Reinstall the operating system" at bounding box center [255, 150] width 244 height 16
click at [133, 140] on input "c. Reinstall the operating system" at bounding box center [133, 138] width 0 height 5
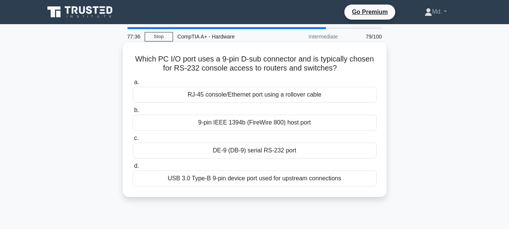
click at [240, 121] on div "9-pin IEEE 1394b (FireWire 800) host port" at bounding box center [255, 122] width 244 height 16
click at [133, 113] on input "b. 9-pin IEEE 1394b (FireWire 800) host port" at bounding box center [133, 110] width 0 height 5
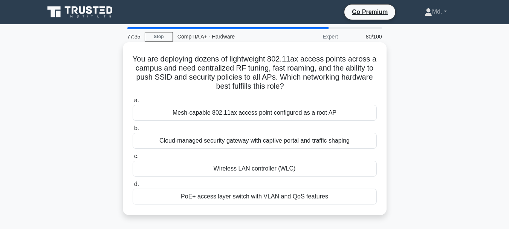
click at [255, 197] on div "PoE+ access layer switch with VLAN and QoS features" at bounding box center [255, 196] width 244 height 16
click at [133, 186] on input "d. PoE+ access layer switch with VLAN and QoS features" at bounding box center [133, 183] width 0 height 5
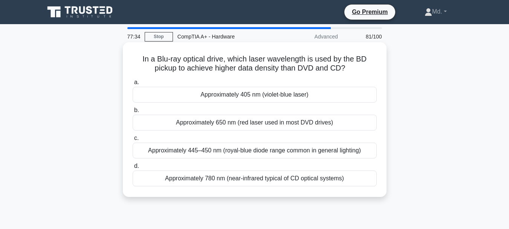
click at [246, 150] on div "Approximately 445–450 nm (royal-blue diode range common in general lighting)" at bounding box center [255, 150] width 244 height 16
click at [133, 140] on input "c. Approximately 445–450 nm (royal-blue diode range common in general lighting)" at bounding box center [133, 138] width 0 height 5
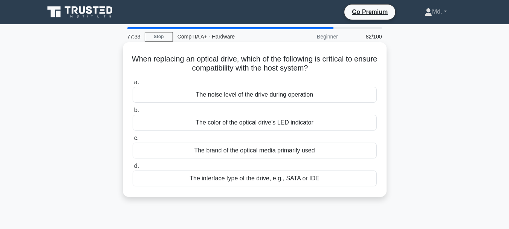
click at [242, 151] on div "The brand of the optical media primarily used" at bounding box center [255, 150] width 244 height 16
click at [133, 140] on input "c. The brand of the optical media primarily used" at bounding box center [133, 138] width 0 height 5
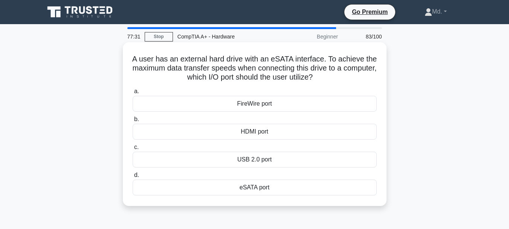
click at [254, 134] on div "HDMI port" at bounding box center [255, 131] width 244 height 16
click at [133, 122] on input "b. HDMI port" at bounding box center [133, 119] width 0 height 5
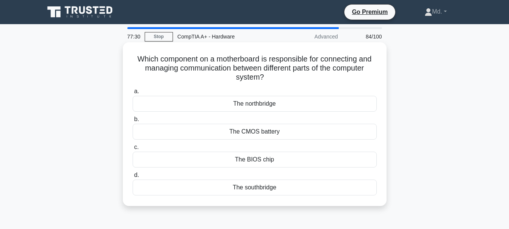
click at [254, 160] on div "The BIOS chip" at bounding box center [255, 159] width 244 height 16
click at [133, 149] on input "c. The BIOS chip" at bounding box center [133, 147] width 0 height 5
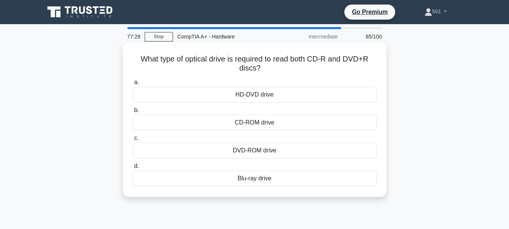
click at [253, 179] on div "Blu-ray drive" at bounding box center [255, 178] width 244 height 16
click at [133, 168] on input "d. Blu-ray drive" at bounding box center [133, 165] width 0 height 5
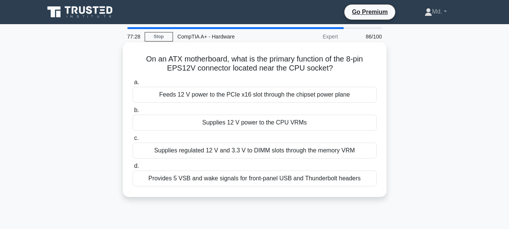
click at [253, 120] on div "Supplies 12 V power to the CPU VRMs" at bounding box center [255, 122] width 244 height 16
click at [133, 113] on input "b. Supplies 12 V power to the CPU VRMs" at bounding box center [133, 110] width 0 height 5
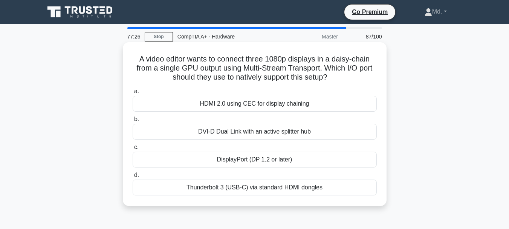
click at [240, 186] on div "Thunderbolt 3 (USB-C) via standard HDMI dongles" at bounding box center [255, 187] width 244 height 16
click at [133, 177] on input "d. Thunderbolt 3 (USB-C) via standard HDMI dongles" at bounding box center [133, 174] width 0 height 5
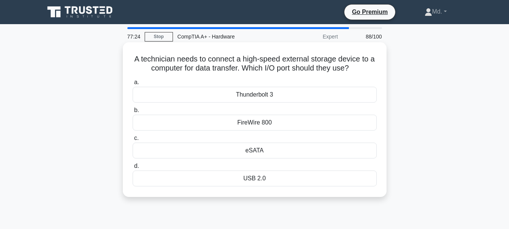
click at [258, 99] on div "Thunderbolt 3" at bounding box center [255, 95] width 244 height 16
click at [133, 85] on input "a. Thunderbolt 3" at bounding box center [133, 82] width 0 height 5
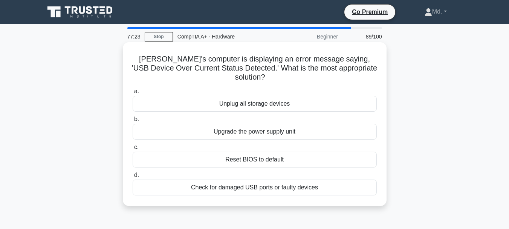
click at [260, 152] on div "Reset BIOS to default" at bounding box center [255, 159] width 244 height 16
click at [133, 149] on input "c. Reset BIOS to default" at bounding box center [133, 147] width 0 height 5
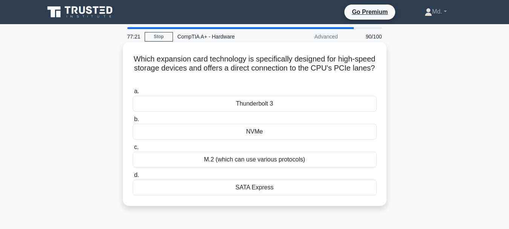
click at [247, 189] on div "SATA Express" at bounding box center [255, 187] width 244 height 16
click at [133, 177] on input "d. SATA Express" at bounding box center [133, 174] width 0 height 5
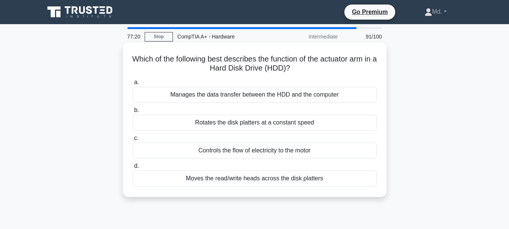
click at [246, 147] on div "Controls the flow of electricity to the motor" at bounding box center [255, 150] width 244 height 16
click at [133, 140] on input "c. Controls the flow of electricity to the motor" at bounding box center [133, 138] width 0 height 5
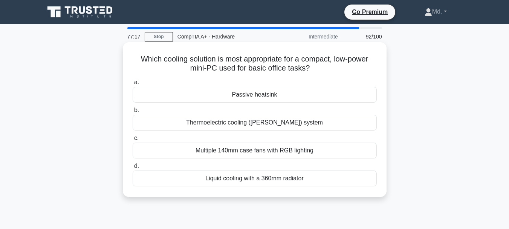
click at [263, 125] on div "Thermoelectric cooling ([PERSON_NAME]) system" at bounding box center [255, 122] width 244 height 16
click at [133, 113] on input "b. Thermoelectric cooling (Peltier) system" at bounding box center [133, 110] width 0 height 5
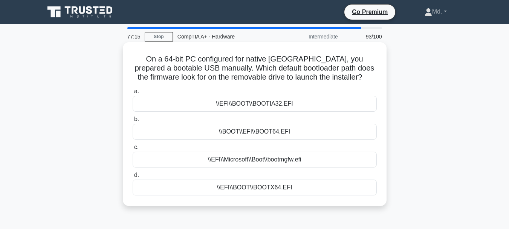
click at [254, 129] on div "\\BOOT\\EFI\\BOOT64.EFI" at bounding box center [255, 131] width 244 height 16
click at [133, 122] on input "b. \\BOOT\\EFI\\BOOT64.EFI" at bounding box center [133, 119] width 0 height 5
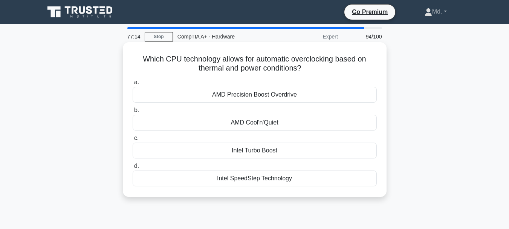
click at [260, 154] on div "Intel Turbo Boost" at bounding box center [255, 150] width 244 height 16
click at [133, 140] on input "c. Intel Turbo Boost" at bounding box center [133, 138] width 0 height 5
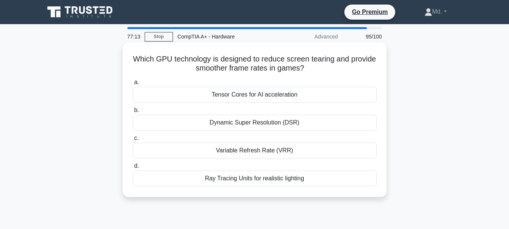
click at [251, 152] on div "Variable Refresh Rate (VRR)" at bounding box center [255, 150] width 244 height 16
click at [133, 140] on input "c. Variable Refresh Rate (VRR)" at bounding box center [133, 138] width 0 height 5
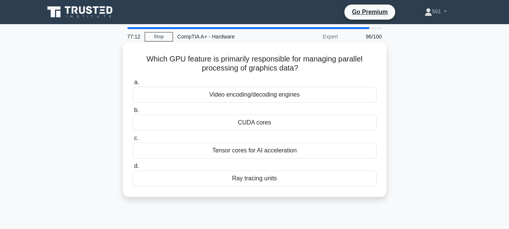
click at [245, 120] on div "CUDA cores" at bounding box center [255, 122] width 244 height 16
click at [133, 113] on input "b. CUDA cores" at bounding box center [133, 110] width 0 height 5
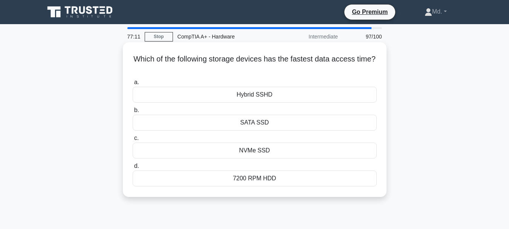
click at [250, 123] on div "SATA SSD" at bounding box center [255, 122] width 244 height 16
click at [133, 113] on input "b. SATA SSD" at bounding box center [133, 110] width 0 height 5
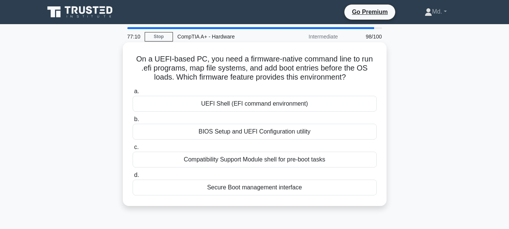
click at [243, 186] on div "Secure Boot management interface" at bounding box center [255, 187] width 244 height 16
click at [133, 177] on input "d. Secure Boot management interface" at bounding box center [133, 174] width 0 height 5
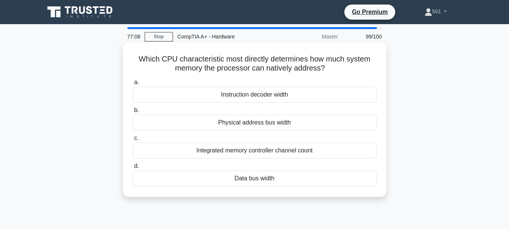
click at [242, 151] on div "Integrated memory controller channel count" at bounding box center [255, 150] width 244 height 16
click at [133, 140] on input "c. Integrated memory controller channel count" at bounding box center [133, 138] width 0 height 5
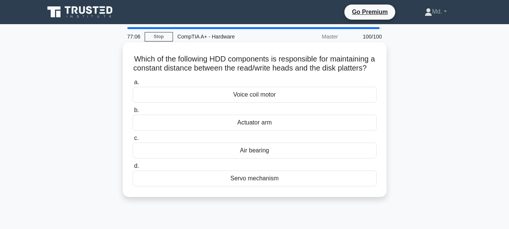
click at [249, 130] on div "Actuator arm" at bounding box center [255, 122] width 244 height 16
click at [133, 113] on input "b. Actuator arm" at bounding box center [133, 110] width 0 height 5
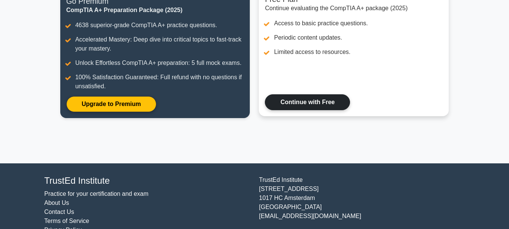
scroll to position [113, 0]
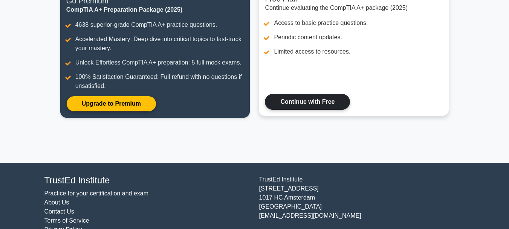
click at [311, 99] on link "Continue with Free" at bounding box center [307, 102] width 85 height 16
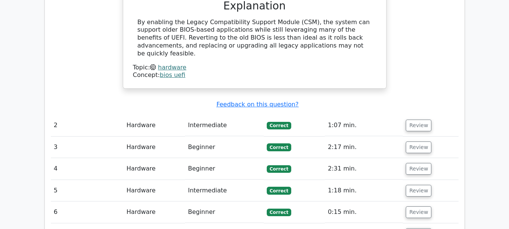
scroll to position [753, 0]
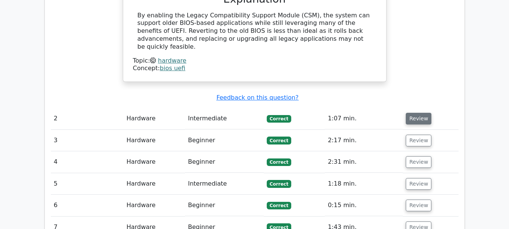
click at [415, 113] on button "Review" at bounding box center [418, 119] width 26 height 12
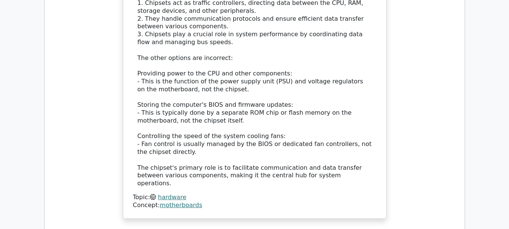
scroll to position [1205, 0]
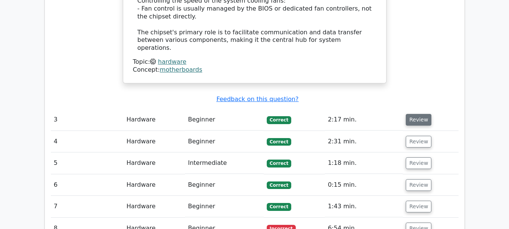
click at [419, 114] on button "Review" at bounding box center [418, 120] width 26 height 12
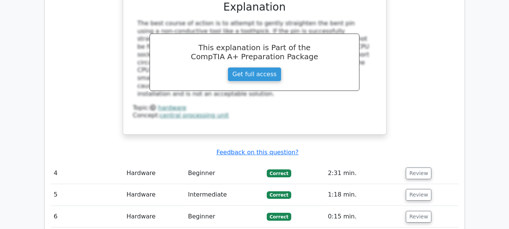
scroll to position [1506, 0]
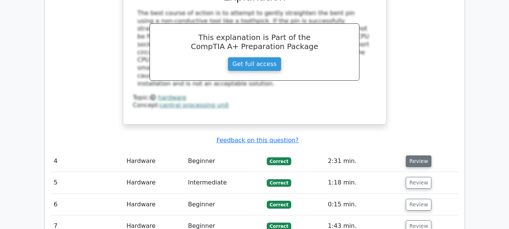
click at [416, 155] on button "Review" at bounding box center [418, 161] width 26 height 12
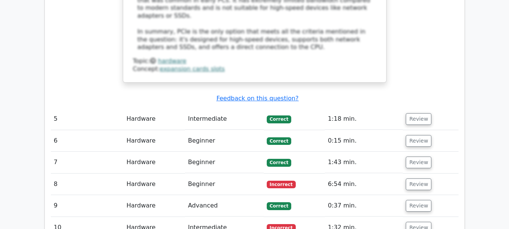
scroll to position [1995, 0]
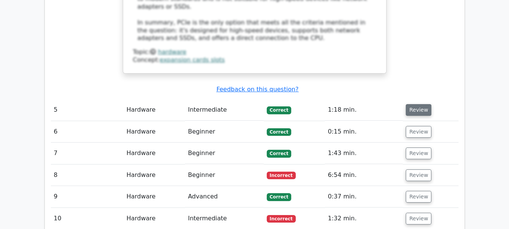
click at [414, 104] on button "Review" at bounding box center [418, 110] width 26 height 12
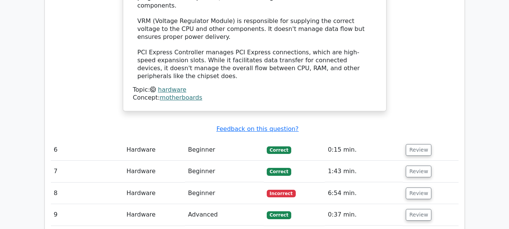
scroll to position [2372, 0]
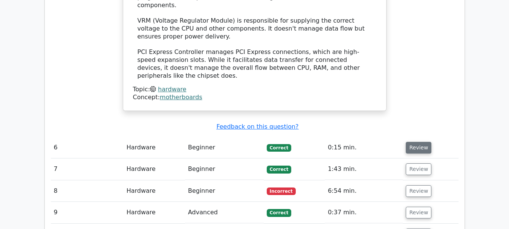
click at [423, 142] on button "Review" at bounding box center [418, 148] width 26 height 12
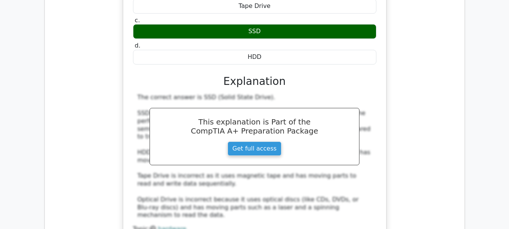
scroll to position [2748, 0]
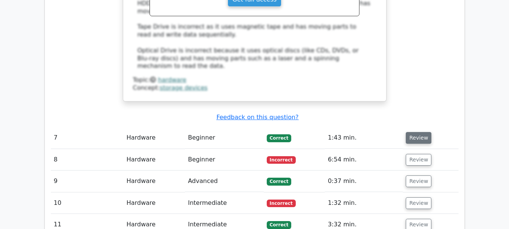
click at [414, 132] on button "Review" at bounding box center [418, 138] width 26 height 12
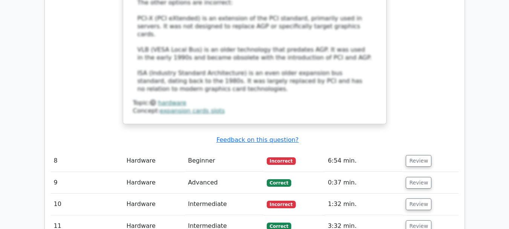
scroll to position [3162, 0]
click at [417, 155] on button "Review" at bounding box center [418, 161] width 26 height 12
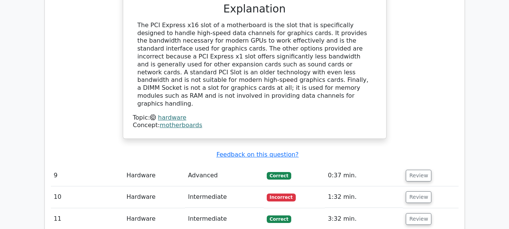
scroll to position [3464, 0]
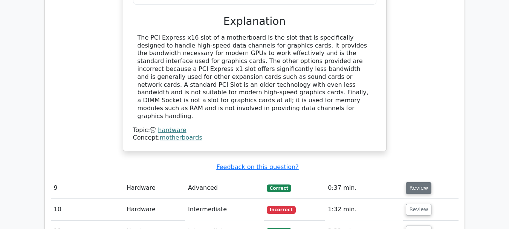
click at [420, 182] on button "Review" at bounding box center [418, 188] width 26 height 12
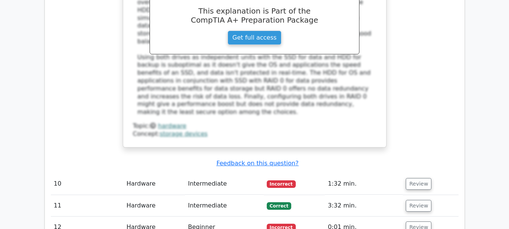
scroll to position [3840, 0]
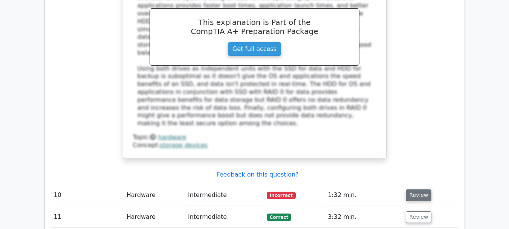
click at [409, 189] on button "Review" at bounding box center [418, 195] width 26 height 12
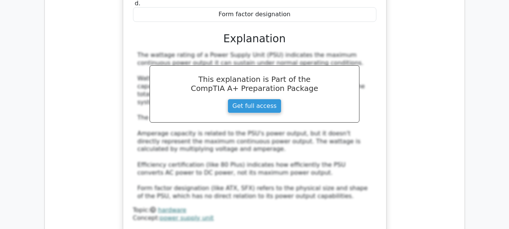
scroll to position [4216, 0]
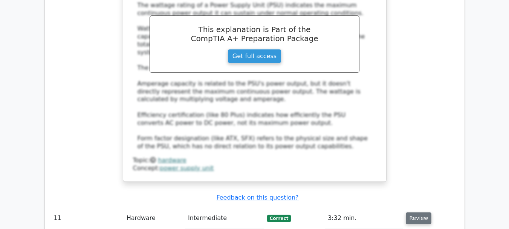
click at [418, 212] on button "Review" at bounding box center [418, 218] width 26 height 12
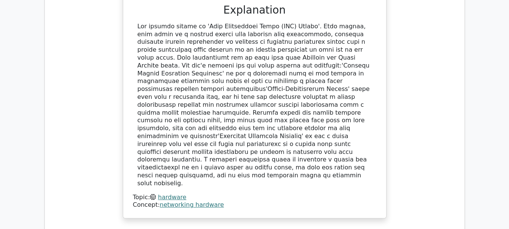
scroll to position [4593, 0]
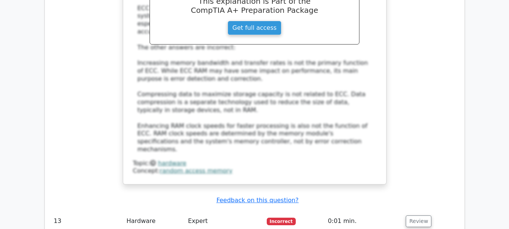
scroll to position [5007, 0]
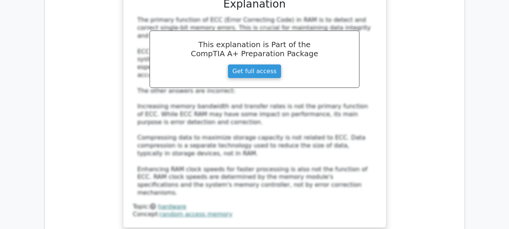
drag, startPoint x: 144, startPoint y: 97, endPoint x: 193, endPoint y: 104, distance: 49.0
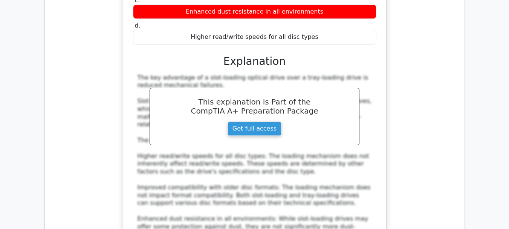
scroll to position [5383, 0]
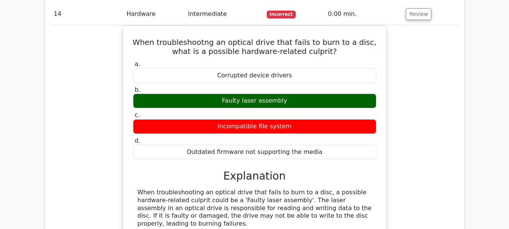
scroll to position [5760, 0]
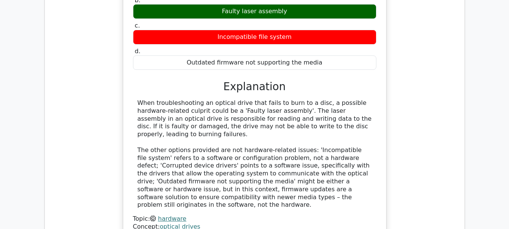
drag, startPoint x: 148, startPoint y: 87, endPoint x: 231, endPoint y: 97, distance: 84.2
drag, startPoint x: 147, startPoint y: 85, endPoint x: 201, endPoint y: 90, distance: 53.7
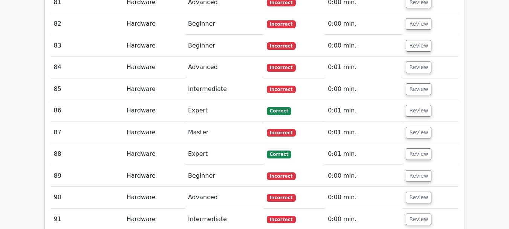
scroll to position [7914, 0]
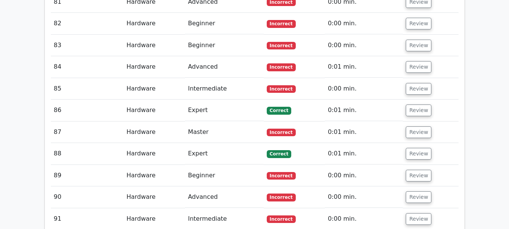
scroll to position [7839, 0]
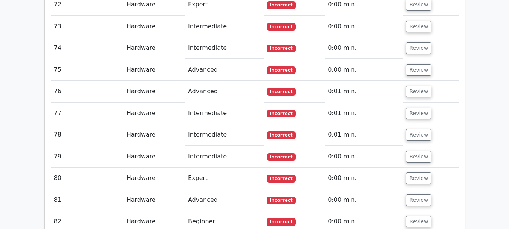
scroll to position [7613, 0]
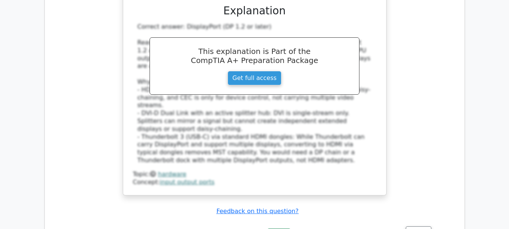
scroll to position [8140, 0]
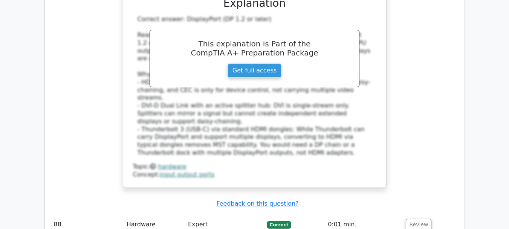
drag, startPoint x: 142, startPoint y: 141, endPoint x: 196, endPoint y: 140, distance: 53.5
drag, startPoint x: 242, startPoint y: 139, endPoint x: 310, endPoint y: 143, distance: 68.3
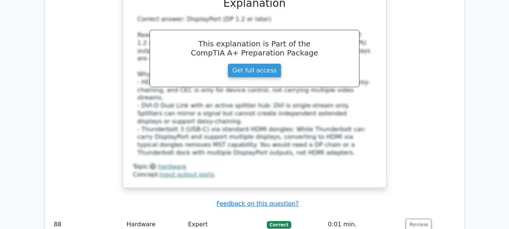
drag, startPoint x: 242, startPoint y: 139, endPoint x: 321, endPoint y: 154, distance: 79.7
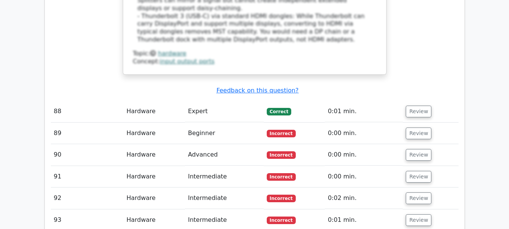
scroll to position [8102, 0]
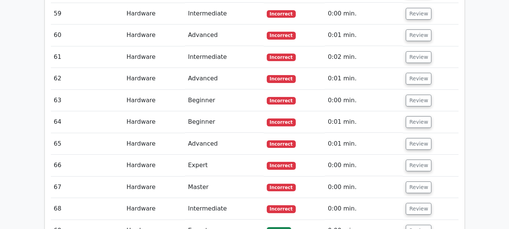
scroll to position [7274, 0]
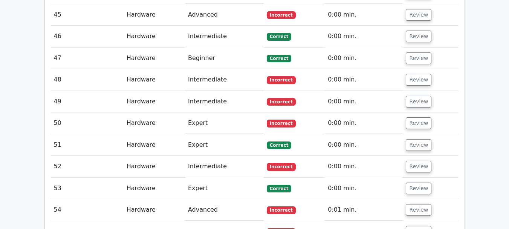
scroll to position [7048, 0]
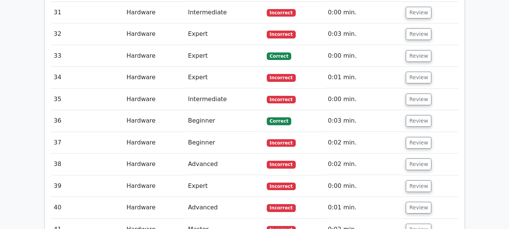
scroll to position [6709, 0]
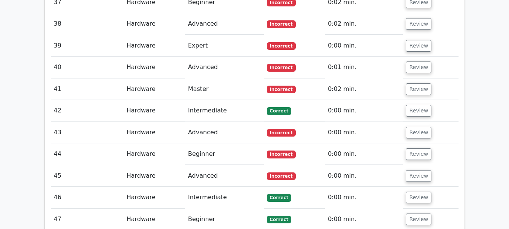
scroll to position [6935, 0]
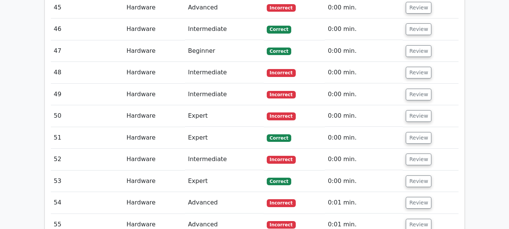
scroll to position [7048, 0]
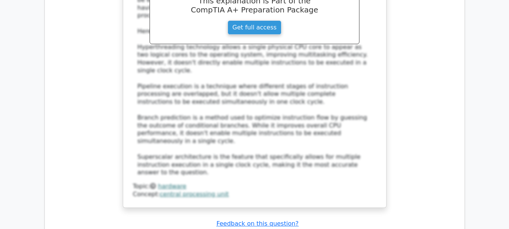
scroll to position [8305, 0]
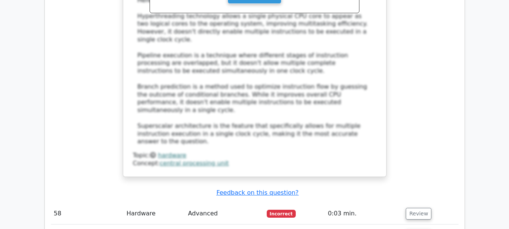
scroll to position [8192, 0]
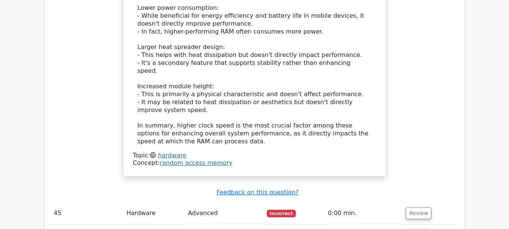
scroll to position [7628, 0]
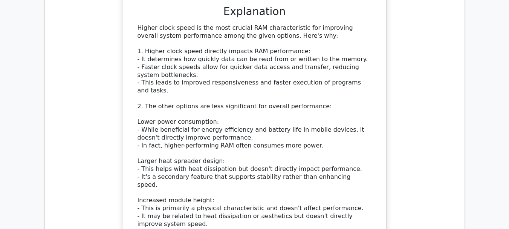
scroll to position [7477, 0]
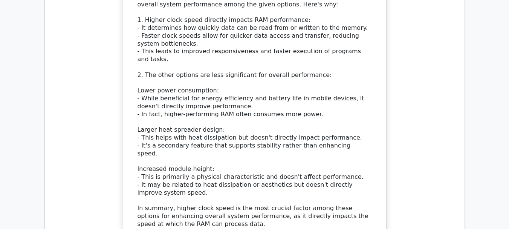
scroll to position [7628, 0]
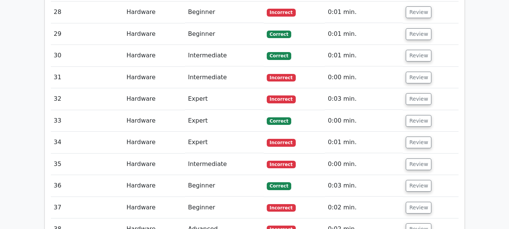
scroll to position [6649, 0]
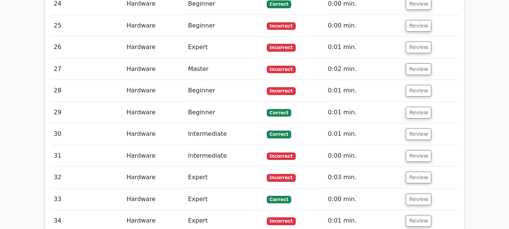
scroll to position [6611, 0]
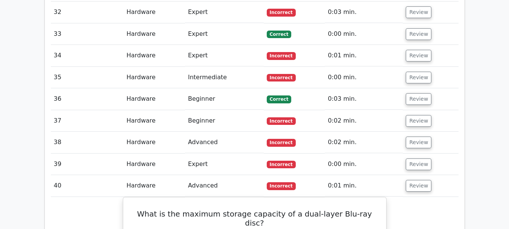
scroll to position [6649, 0]
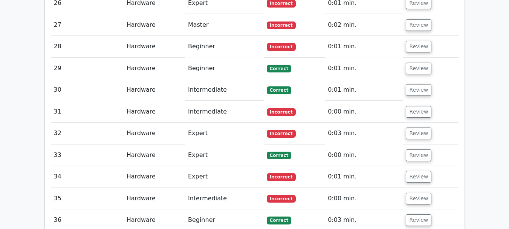
drag, startPoint x: 140, startPoint y: 99, endPoint x: 165, endPoint y: 101, distance: 25.3
drag, startPoint x: 160, startPoint y: 100, endPoint x: 166, endPoint y: 100, distance: 6.4
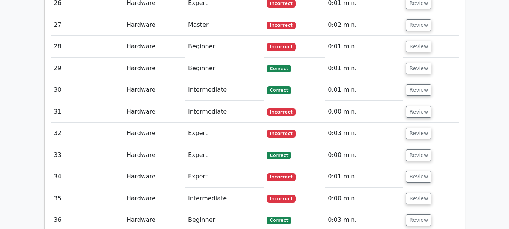
drag, startPoint x: 159, startPoint y: 98, endPoint x: 166, endPoint y: 98, distance: 6.8
drag, startPoint x: 142, startPoint y: 99, endPoint x: 170, endPoint y: 101, distance: 28.7
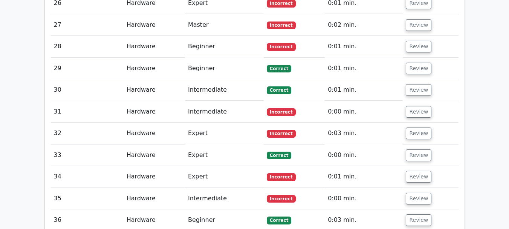
drag, startPoint x: 140, startPoint y: 99, endPoint x: 185, endPoint y: 102, distance: 44.9
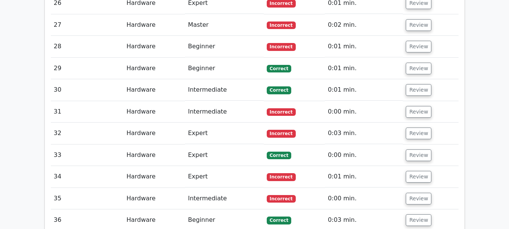
drag, startPoint x: 141, startPoint y: 99, endPoint x: 309, endPoint y: 104, distance: 167.6
drag, startPoint x: 140, startPoint y: 98, endPoint x: 253, endPoint y: 106, distance: 113.6
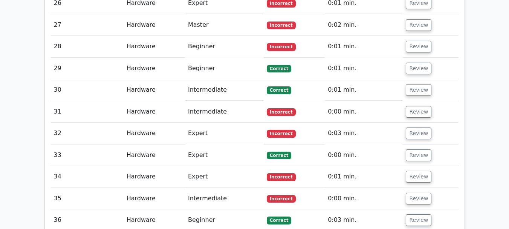
drag, startPoint x: 144, startPoint y: 99, endPoint x: 276, endPoint y: 107, distance: 132.0
drag, startPoint x: 141, startPoint y: 98, endPoint x: 169, endPoint y: 100, distance: 28.0
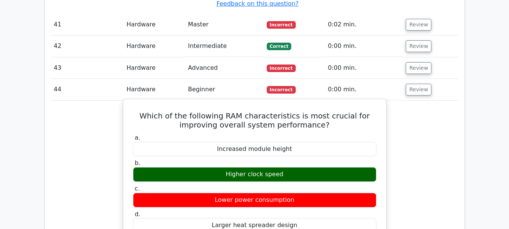
scroll to position [7251, 0]
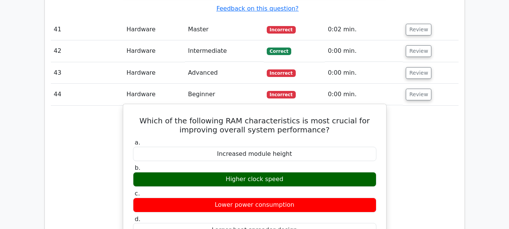
drag, startPoint x: 152, startPoint y: 97, endPoint x: 239, endPoint y: 110, distance: 87.9
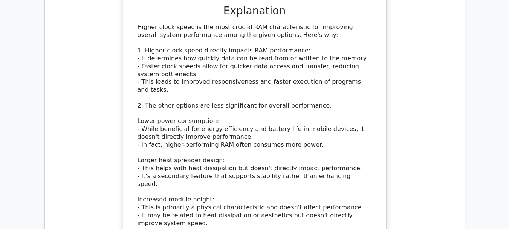
scroll to position [7515, 0]
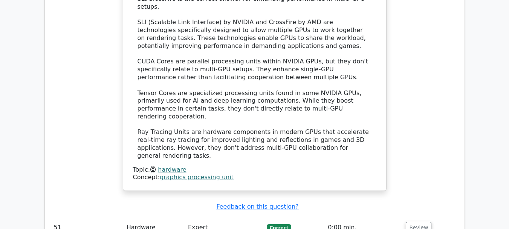
scroll to position [8832, 0]
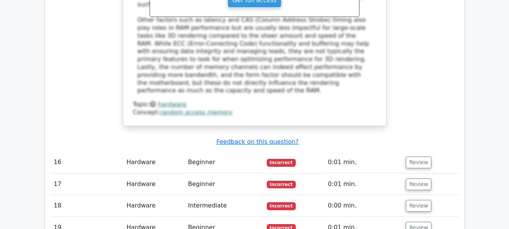
scroll to position [6272, 0]
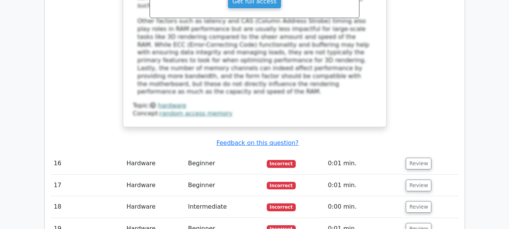
drag, startPoint x: 227, startPoint y: 116, endPoint x: 264, endPoint y: 122, distance: 37.8
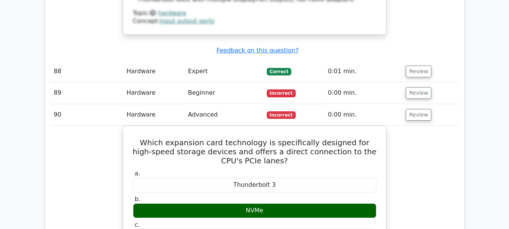
scroll to position [12698, 0]
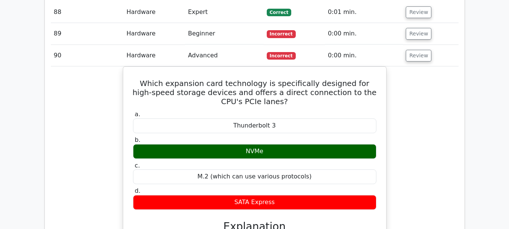
scroll to position [12773, 0]
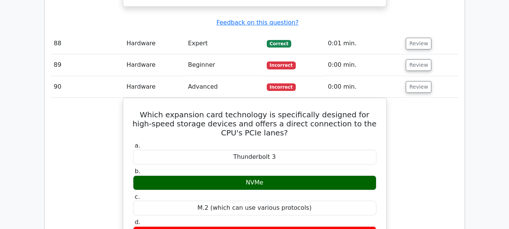
scroll to position [12736, 0]
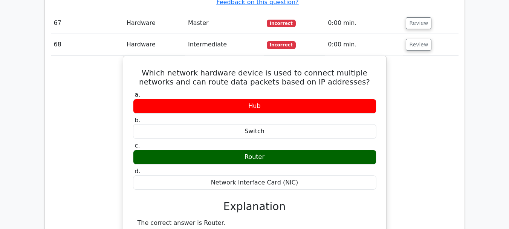
scroll to position [11493, 0]
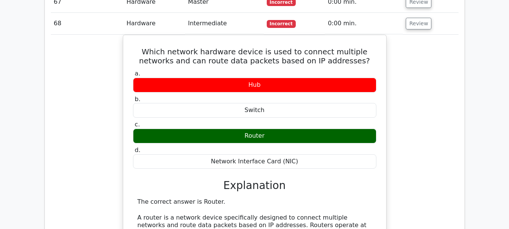
scroll to position [11568, 0]
